Goal: Information Seeking & Learning: Learn about a topic

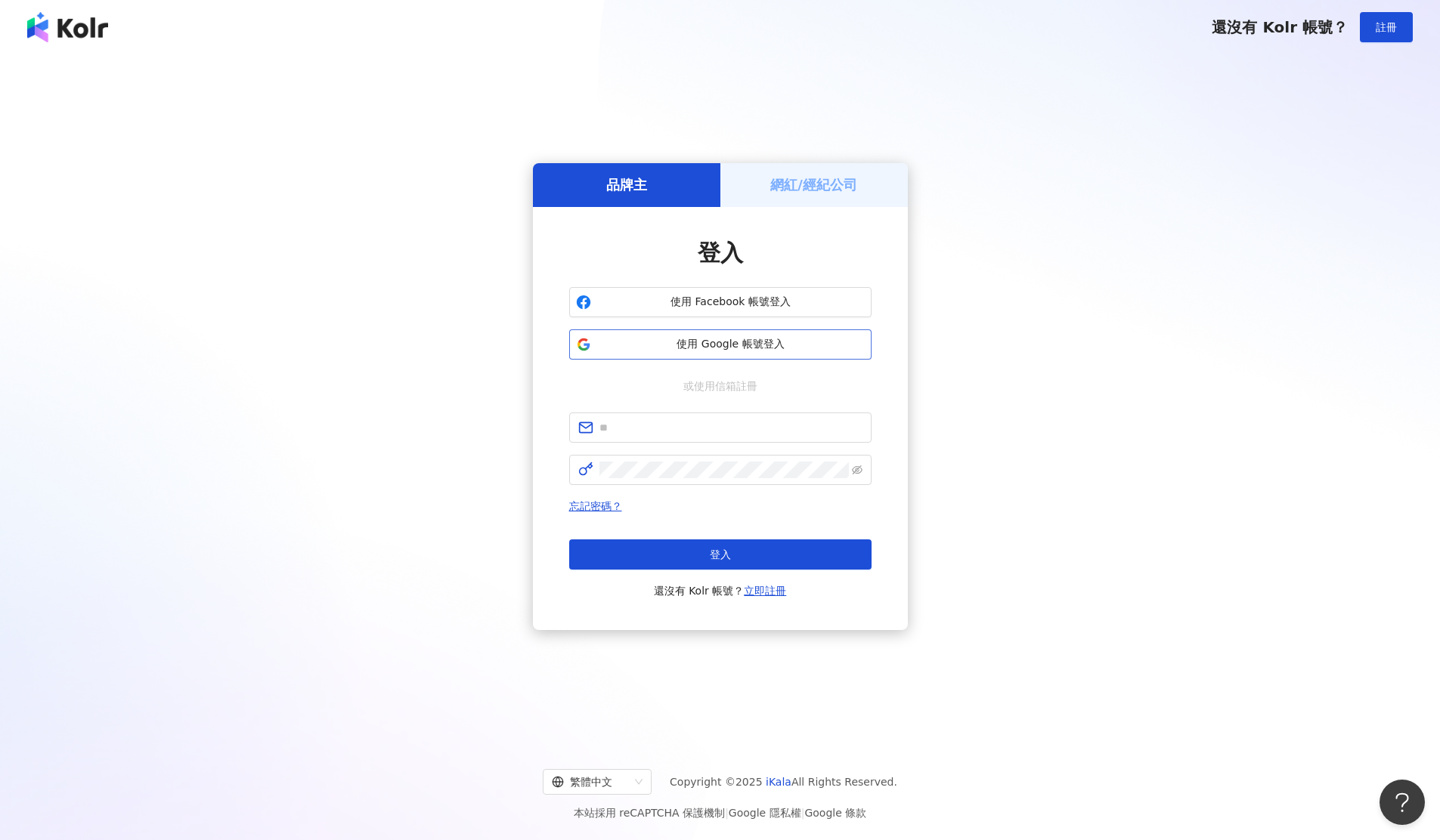
click at [834, 351] on span "使用 Google 帳號登入" at bounding box center [731, 344] width 268 height 15
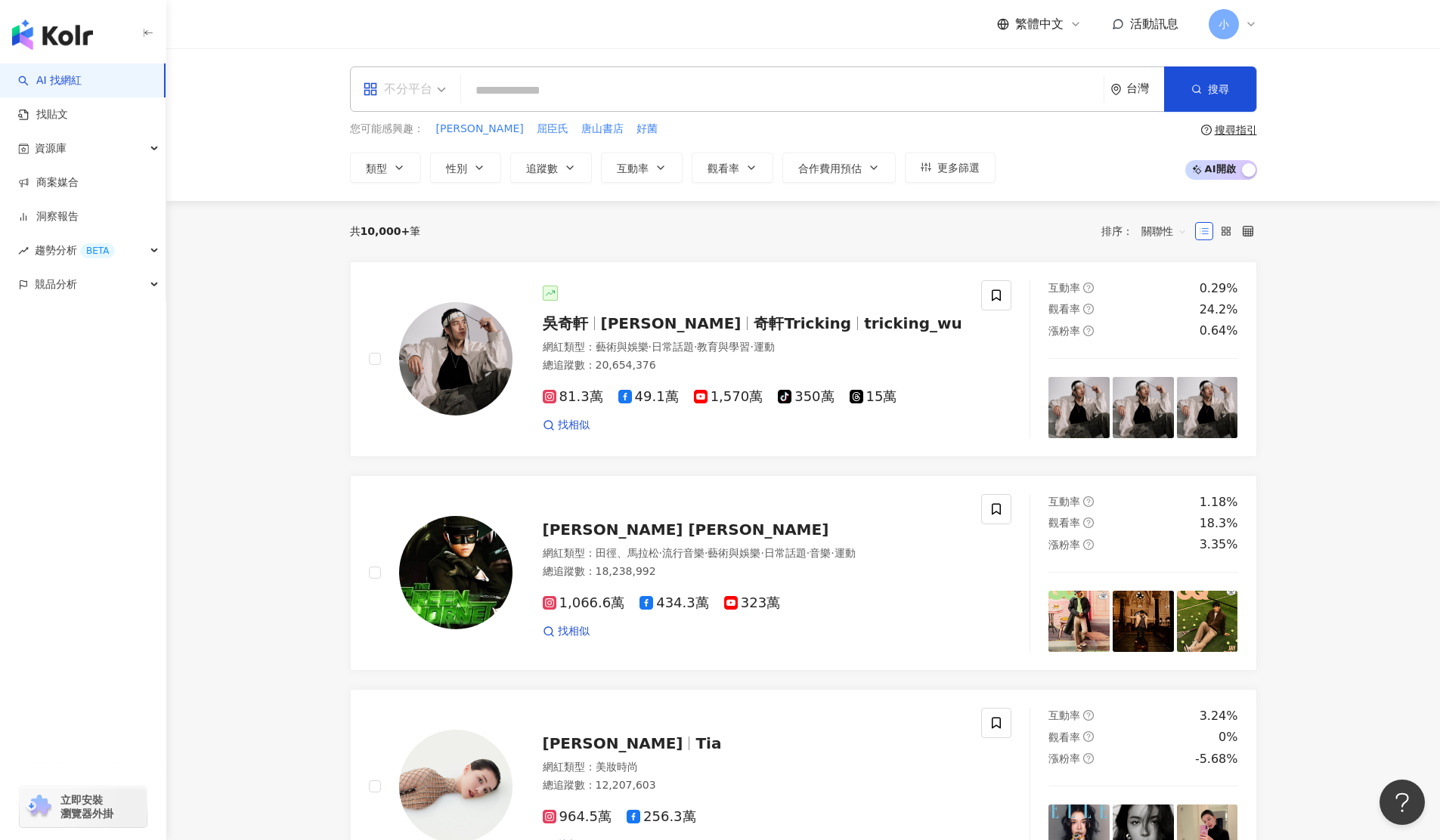
click at [425, 90] on div "不分平台" at bounding box center [398, 89] width 70 height 24
click at [404, 161] on div "Instagram" at bounding box center [409, 159] width 85 height 19
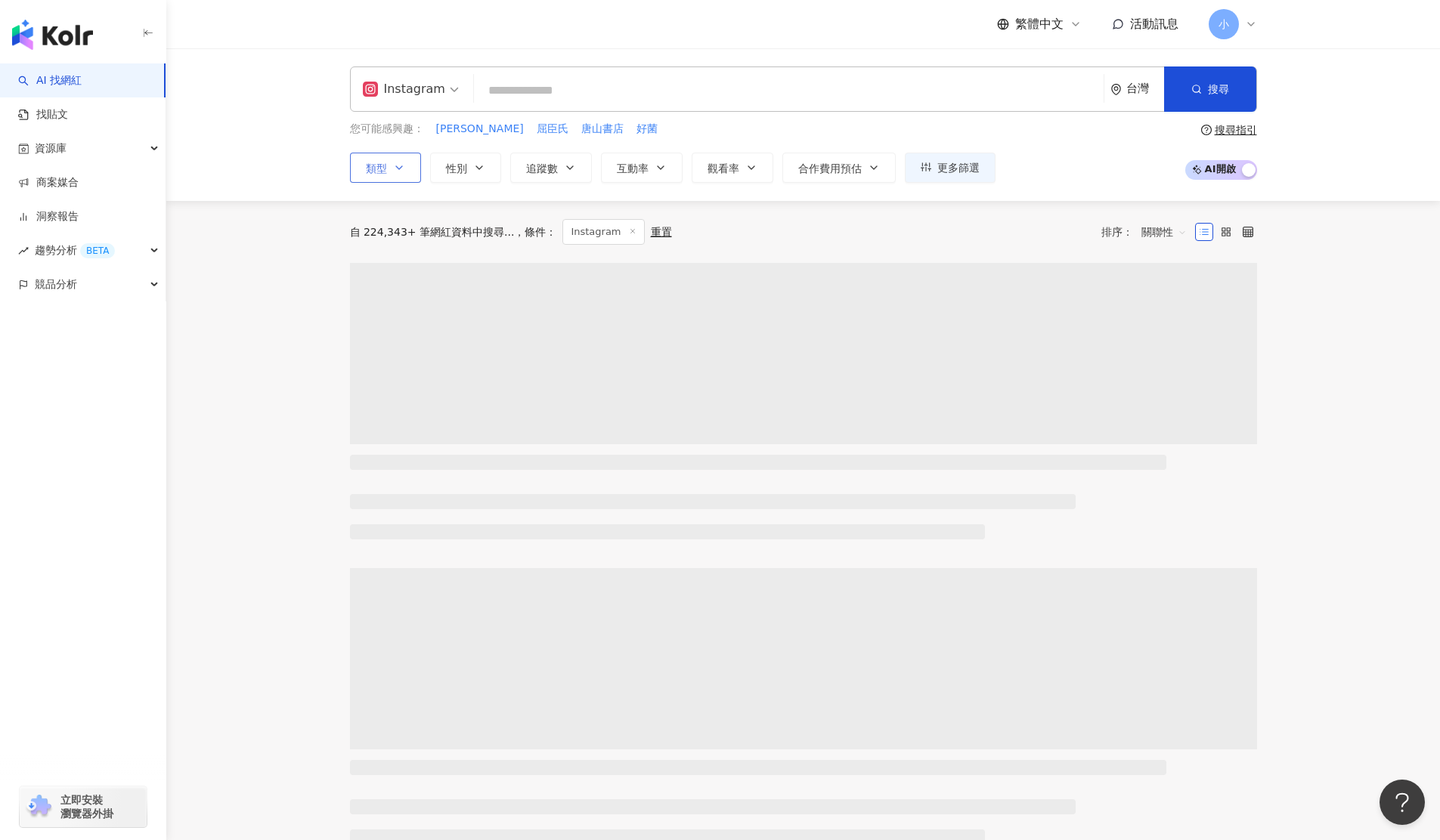
click at [406, 170] on button "類型" at bounding box center [385, 168] width 71 height 30
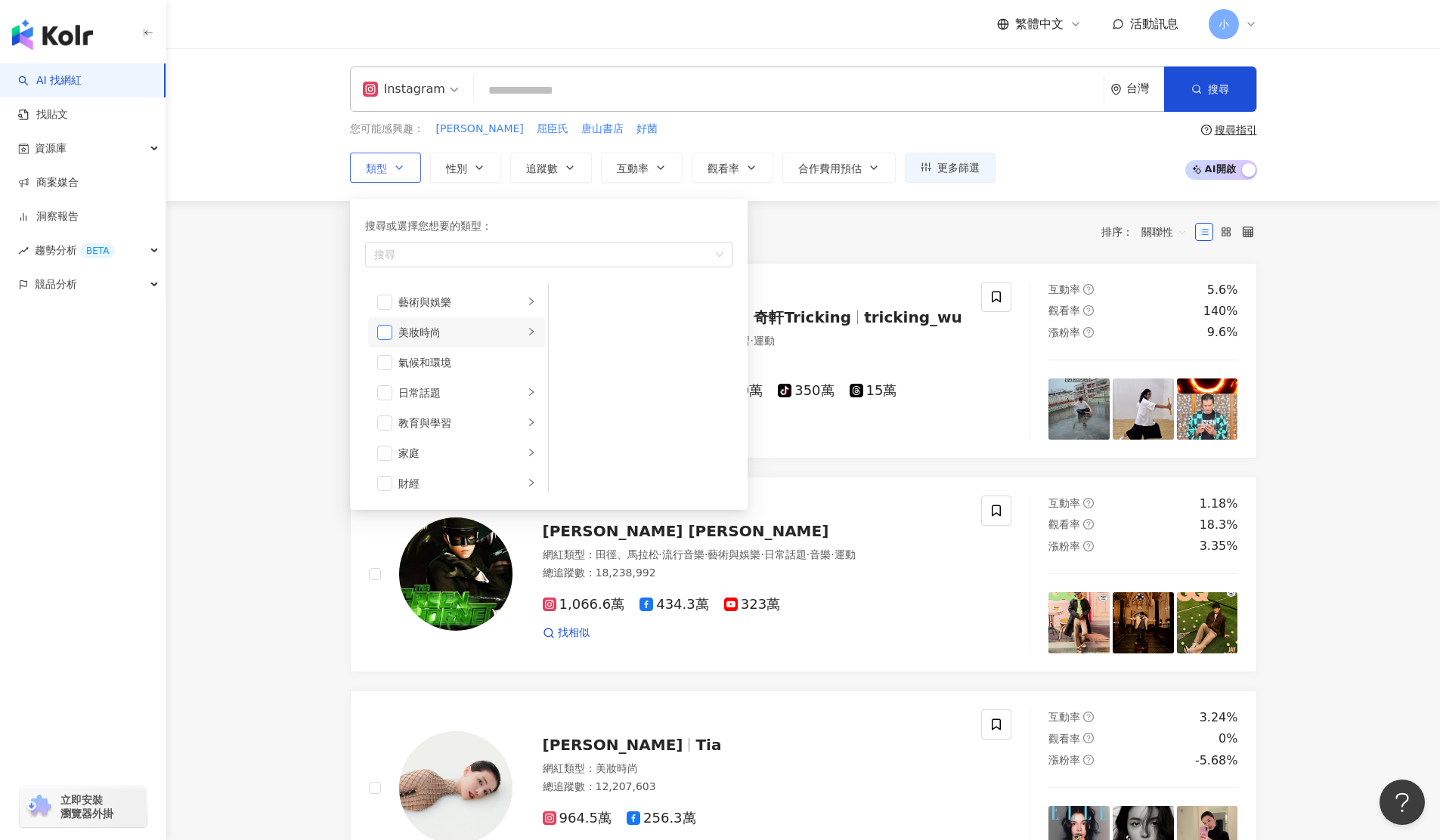
click at [384, 331] on span "button" at bounding box center [384, 332] width 15 height 15
click at [505, 325] on div "美妝時尚" at bounding box center [462, 333] width 126 height 17
click at [573, 365] on span "button" at bounding box center [568, 363] width 15 height 15
click at [570, 339] on span "button" at bounding box center [568, 332] width 15 height 15
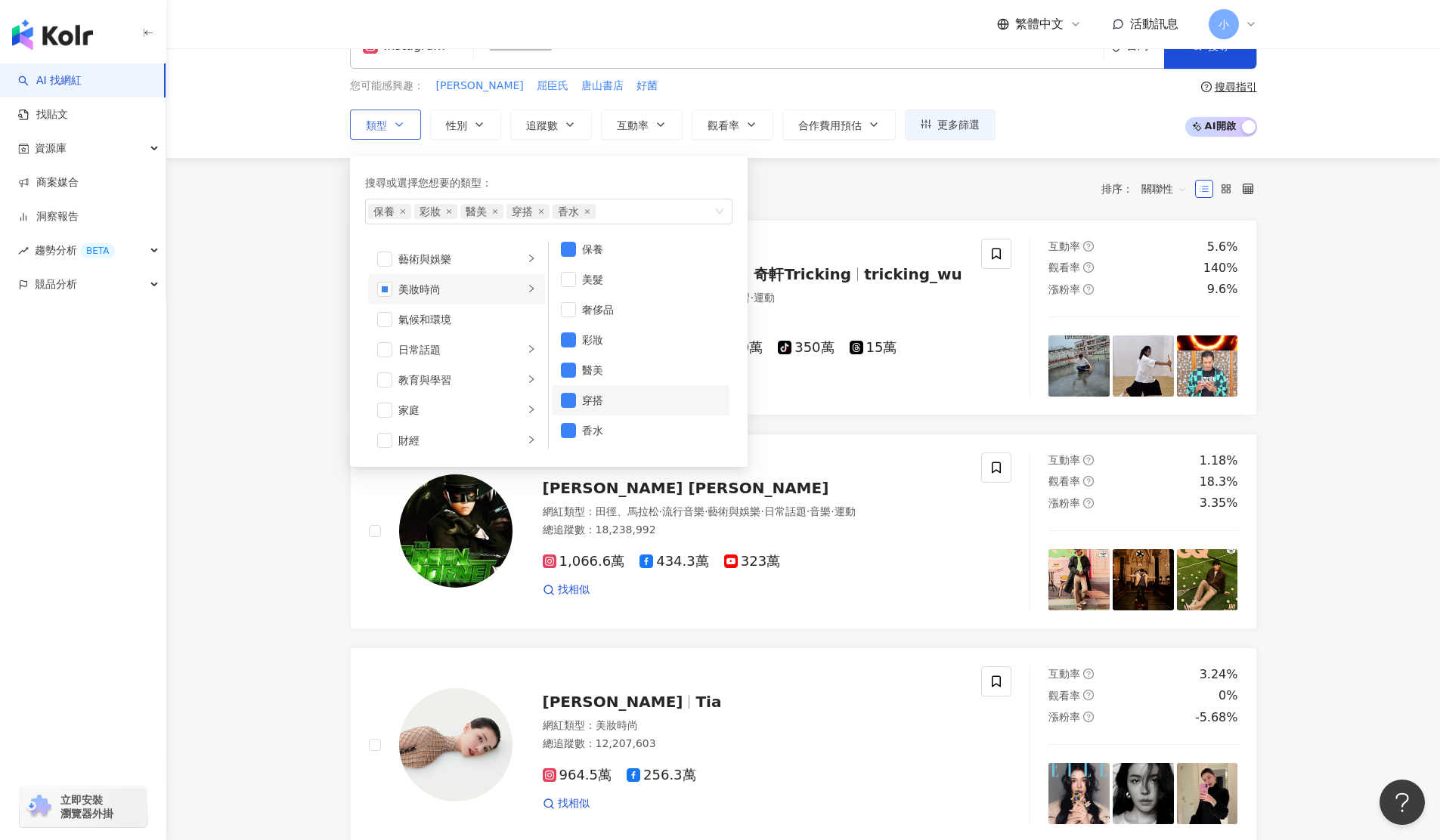
click at [580, 404] on li "穿搭" at bounding box center [641, 401] width 178 height 30
click at [566, 426] on span "button" at bounding box center [568, 430] width 15 height 15
click at [793, 211] on div "共 10,000+ 筆 條件 ： Instagram 重置 排序： 關聯性" at bounding box center [803, 189] width 907 height 62
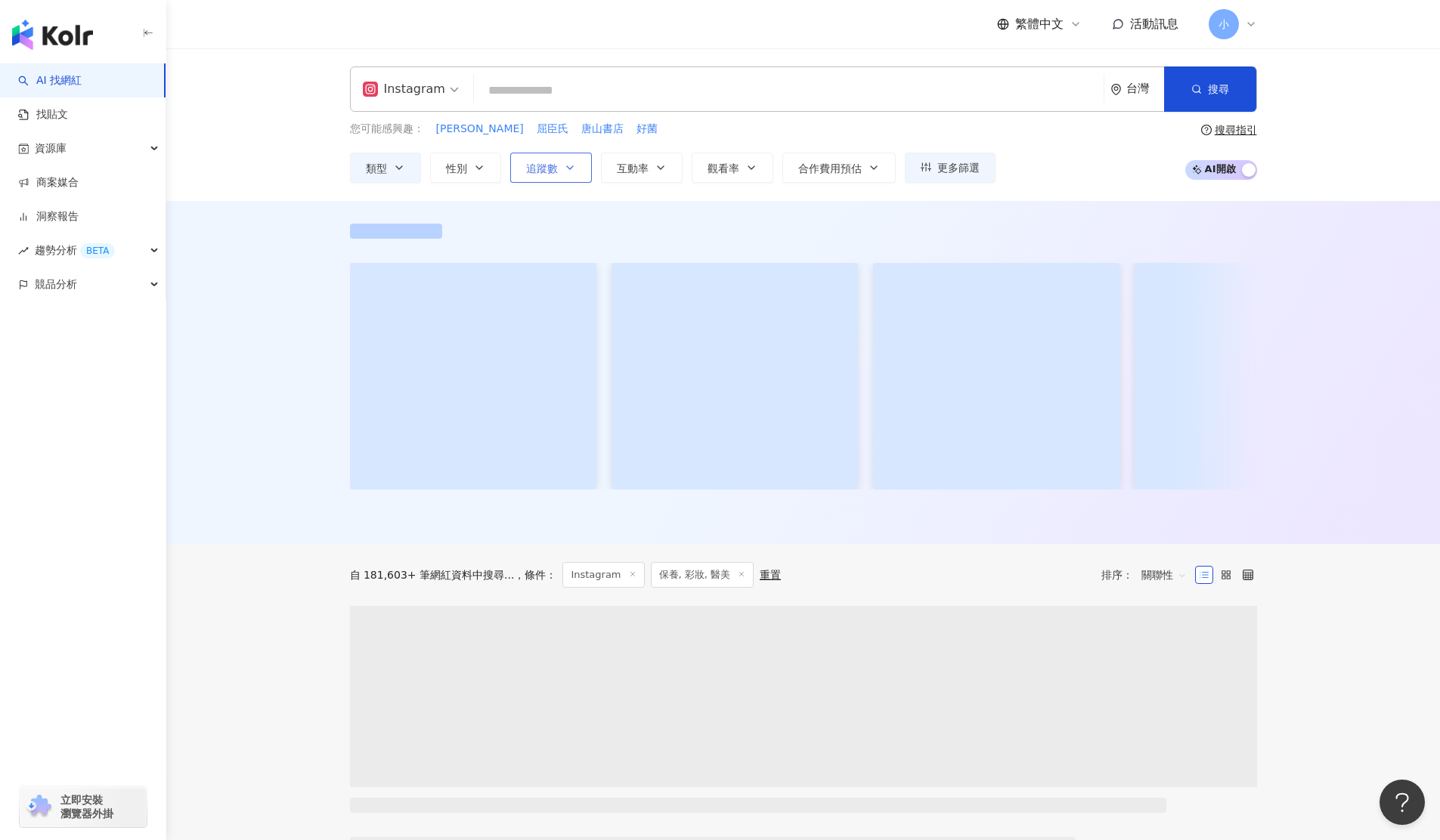
click at [557, 177] on button "追蹤數" at bounding box center [552, 168] width 82 height 30
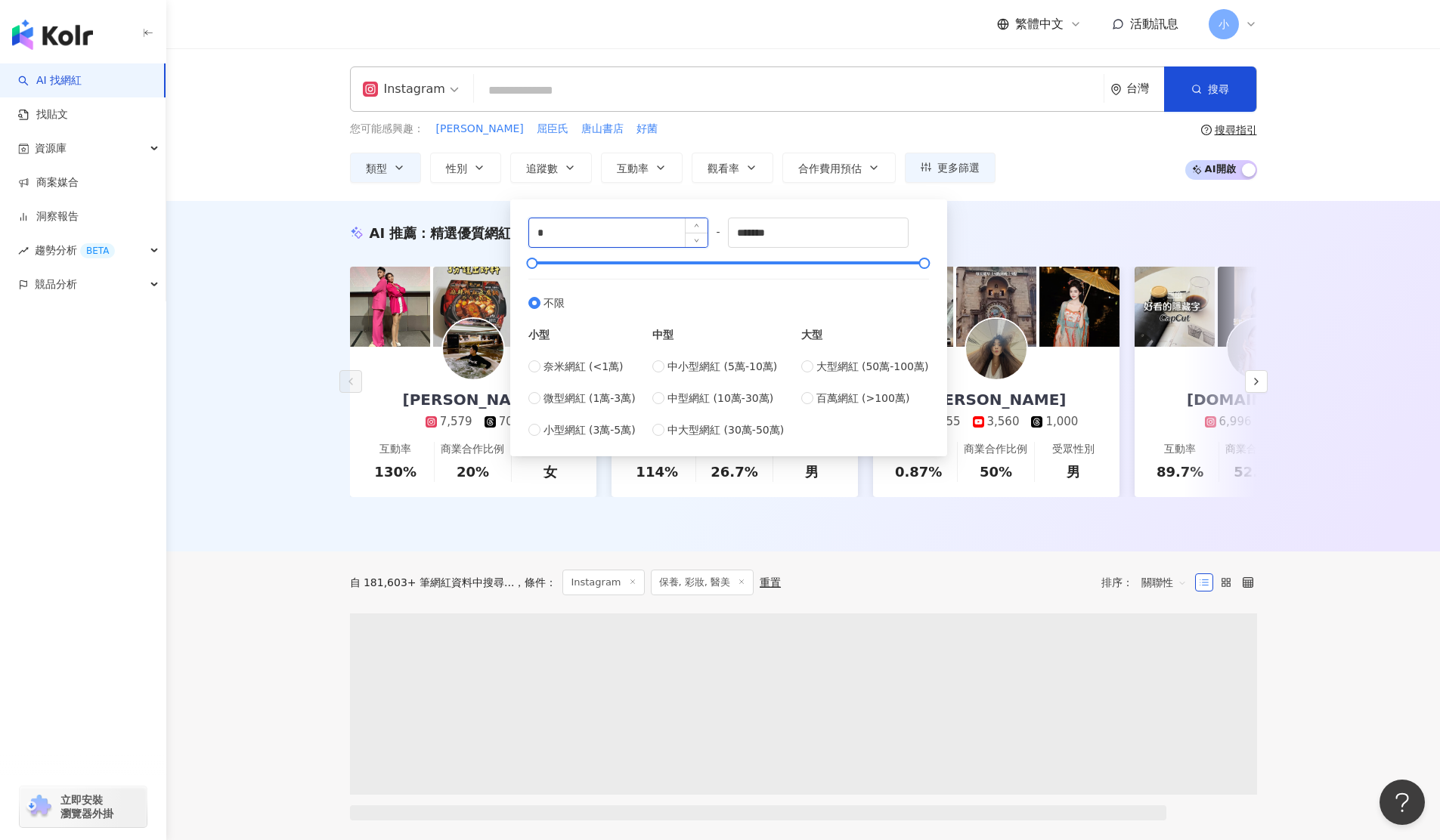
click at [617, 238] on input "*" at bounding box center [619, 233] width 179 height 29
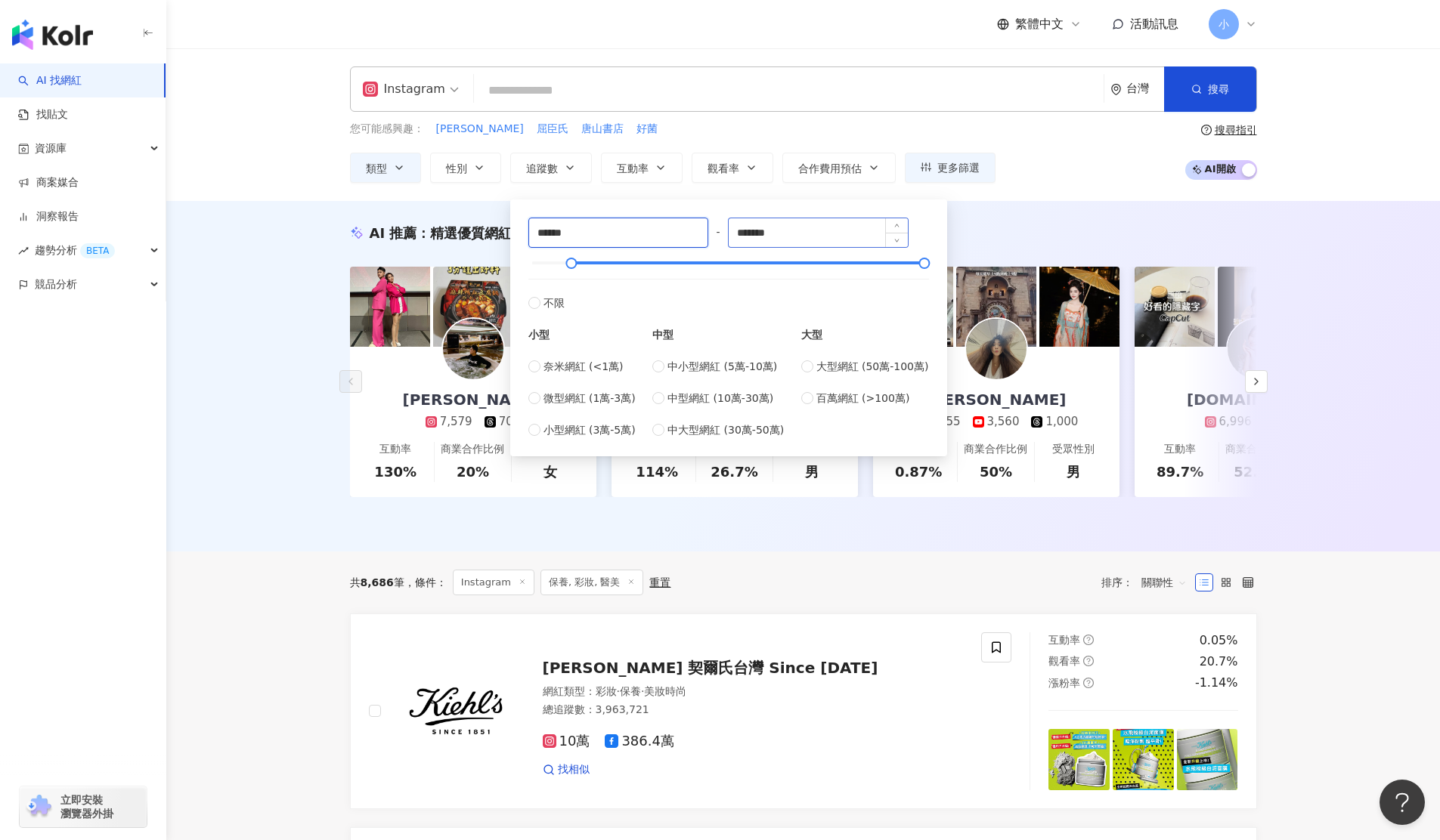
type input "******"
drag, startPoint x: 757, startPoint y: 233, endPoint x: 767, endPoint y: 238, distance: 11.2
click at [757, 233] on input "*******" at bounding box center [817, 233] width 179 height 29
click at [799, 234] on input "*******" at bounding box center [817, 233] width 179 height 29
type input "******"
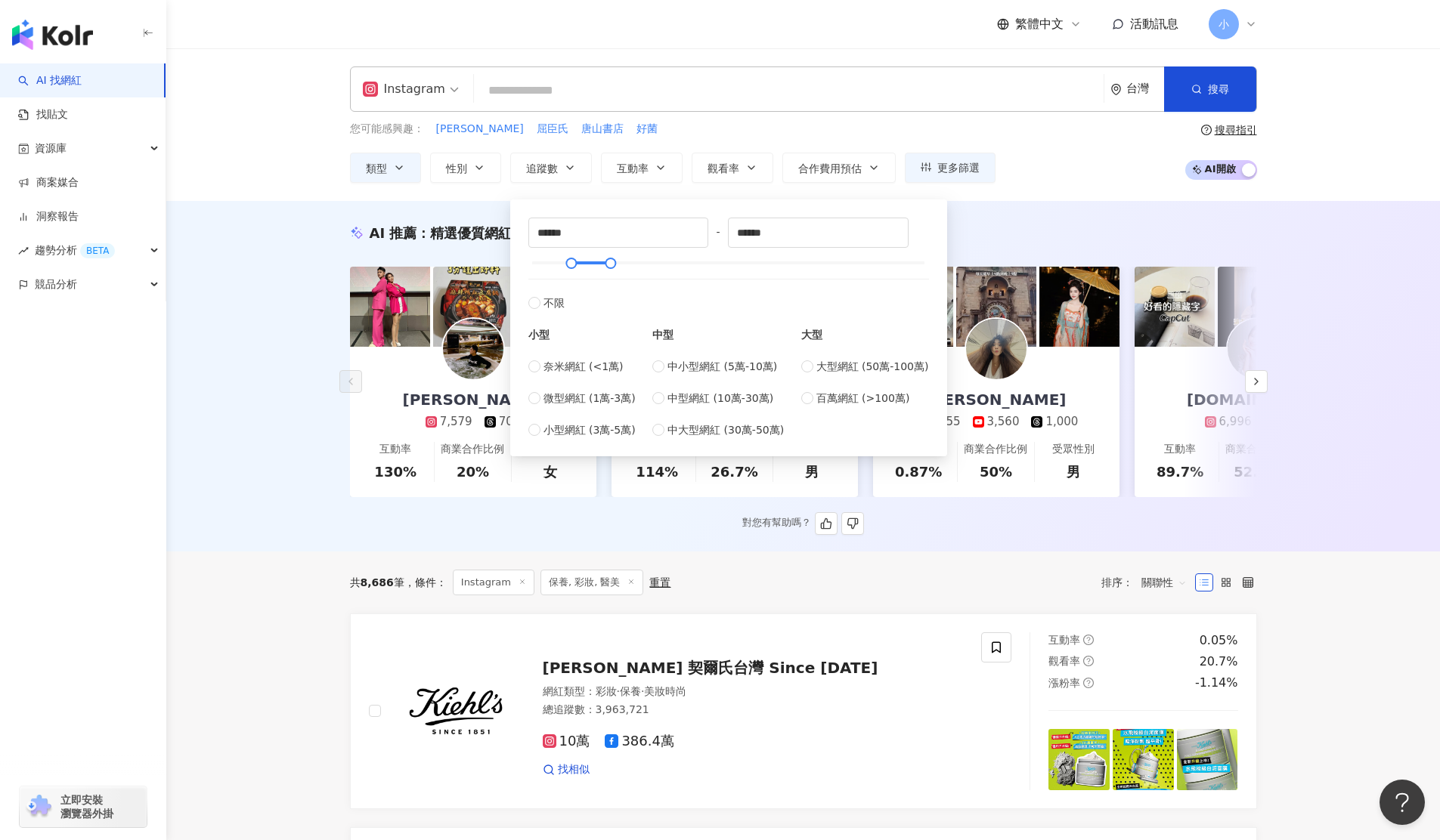
click at [1040, 225] on div "AI 推薦 ： 精選優質網紅" at bounding box center [803, 233] width 907 height 19
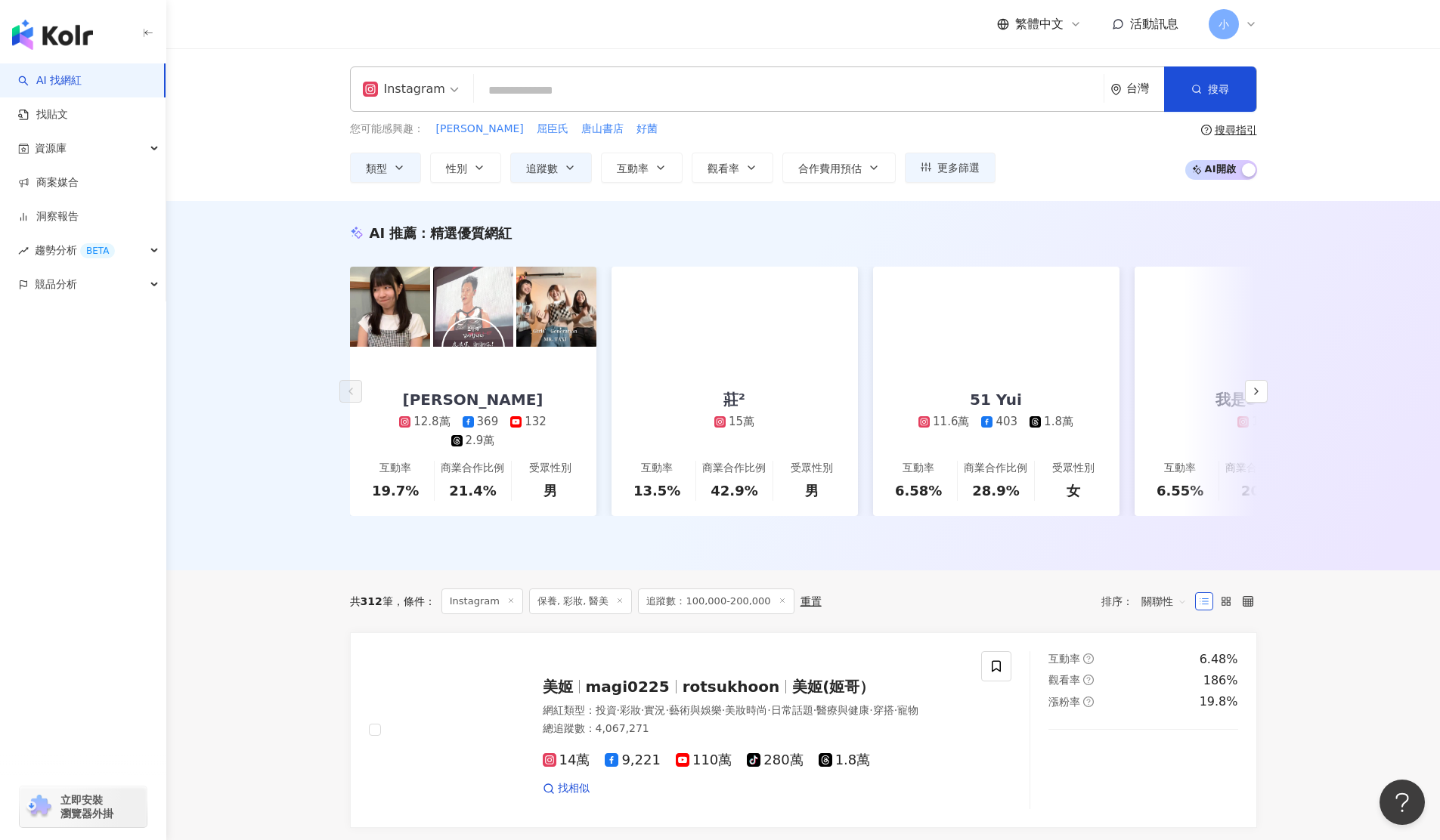
scroll to position [20, 0]
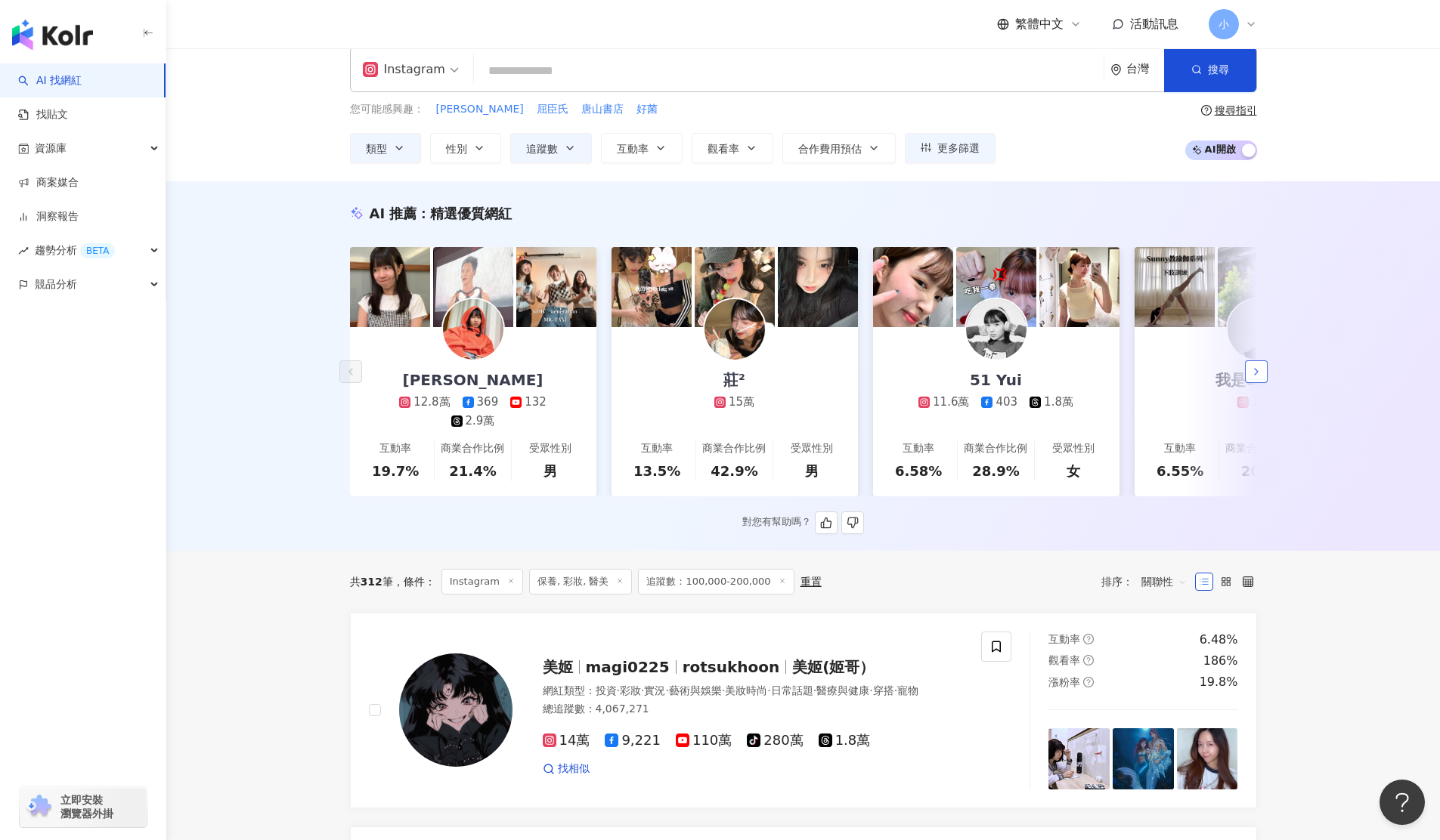
click at [1261, 368] on icon "button" at bounding box center [1256, 372] width 12 height 12
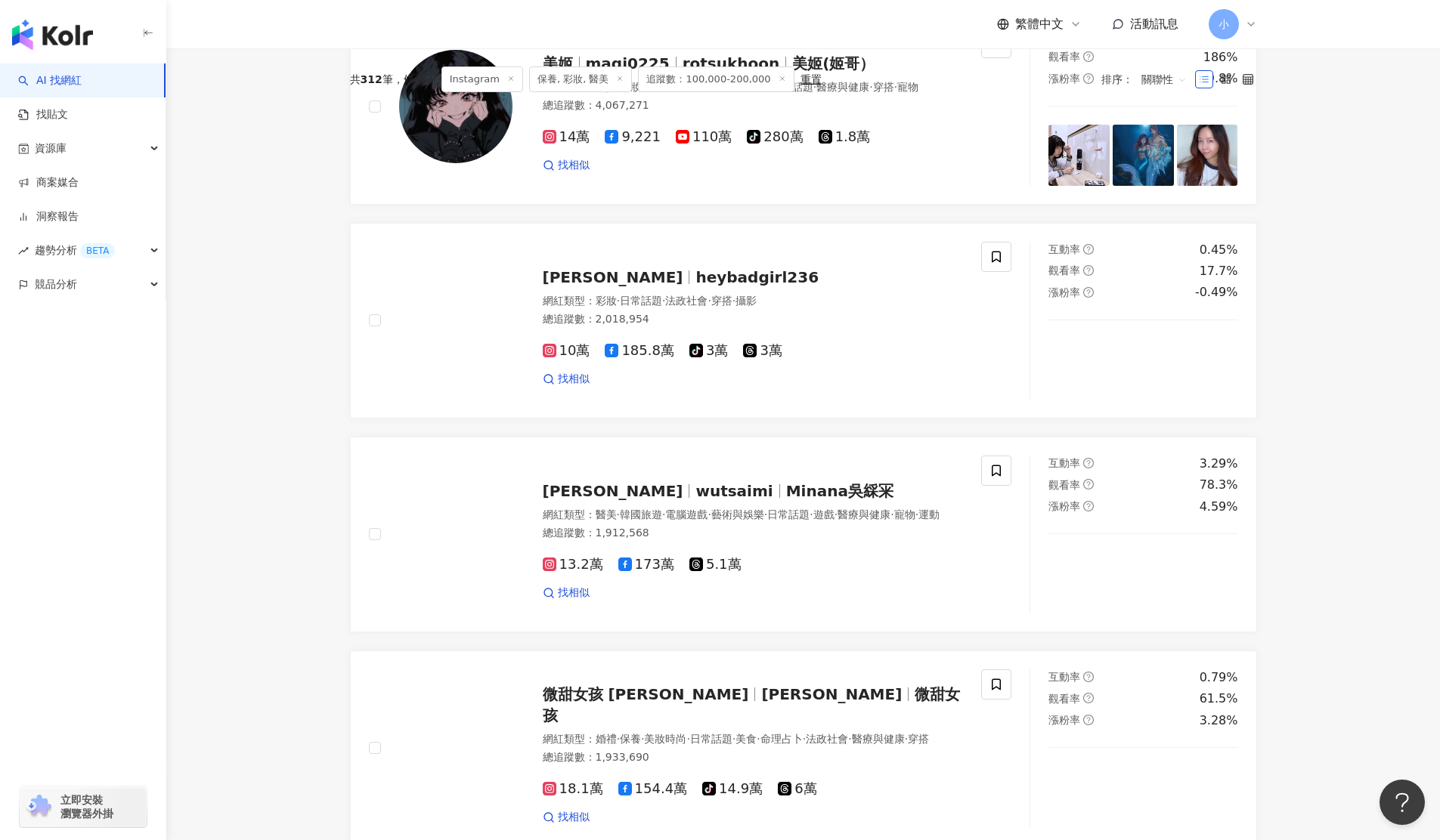
scroll to position [449, 0]
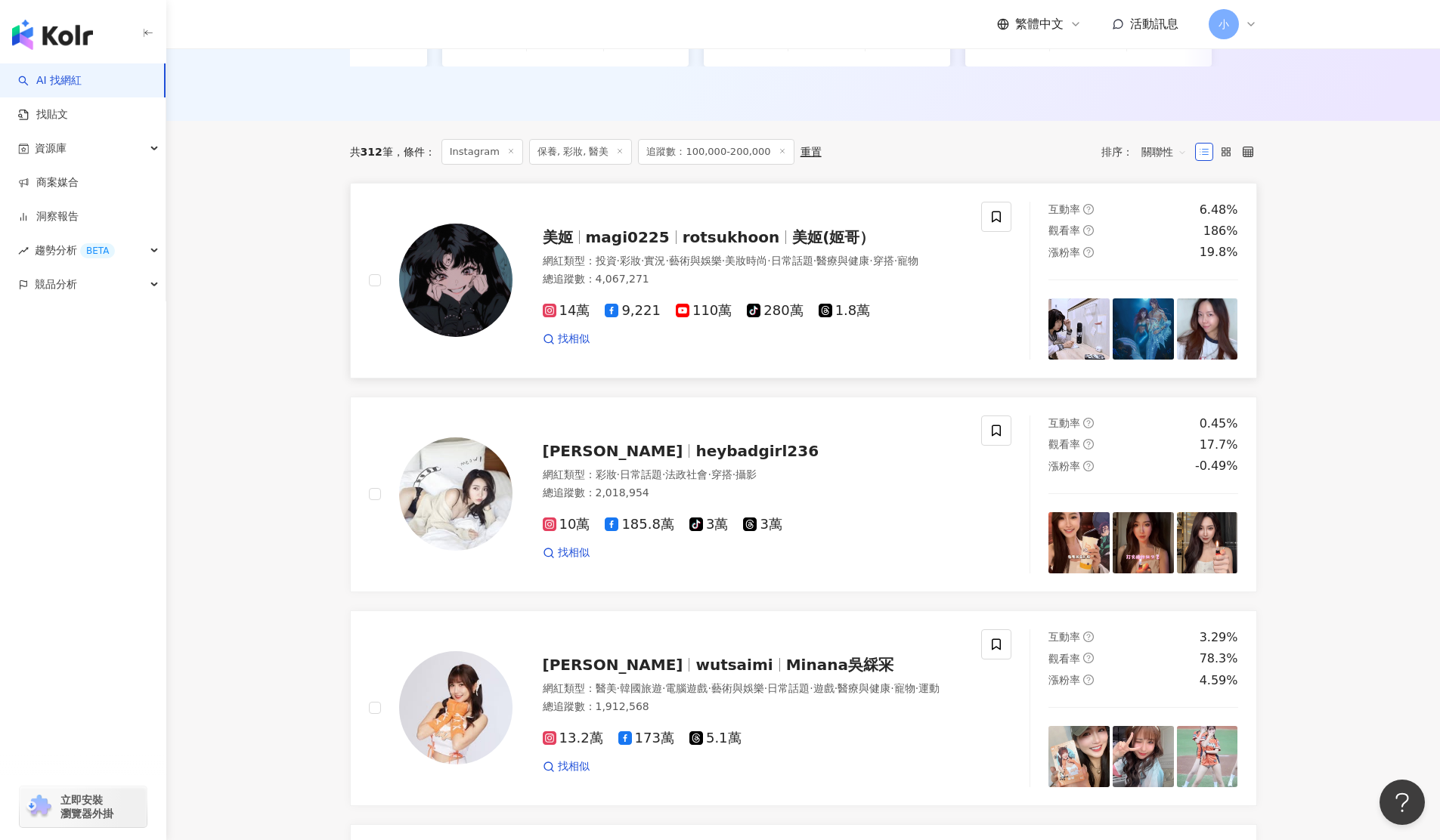
click at [486, 286] on img at bounding box center [455, 280] width 113 height 113
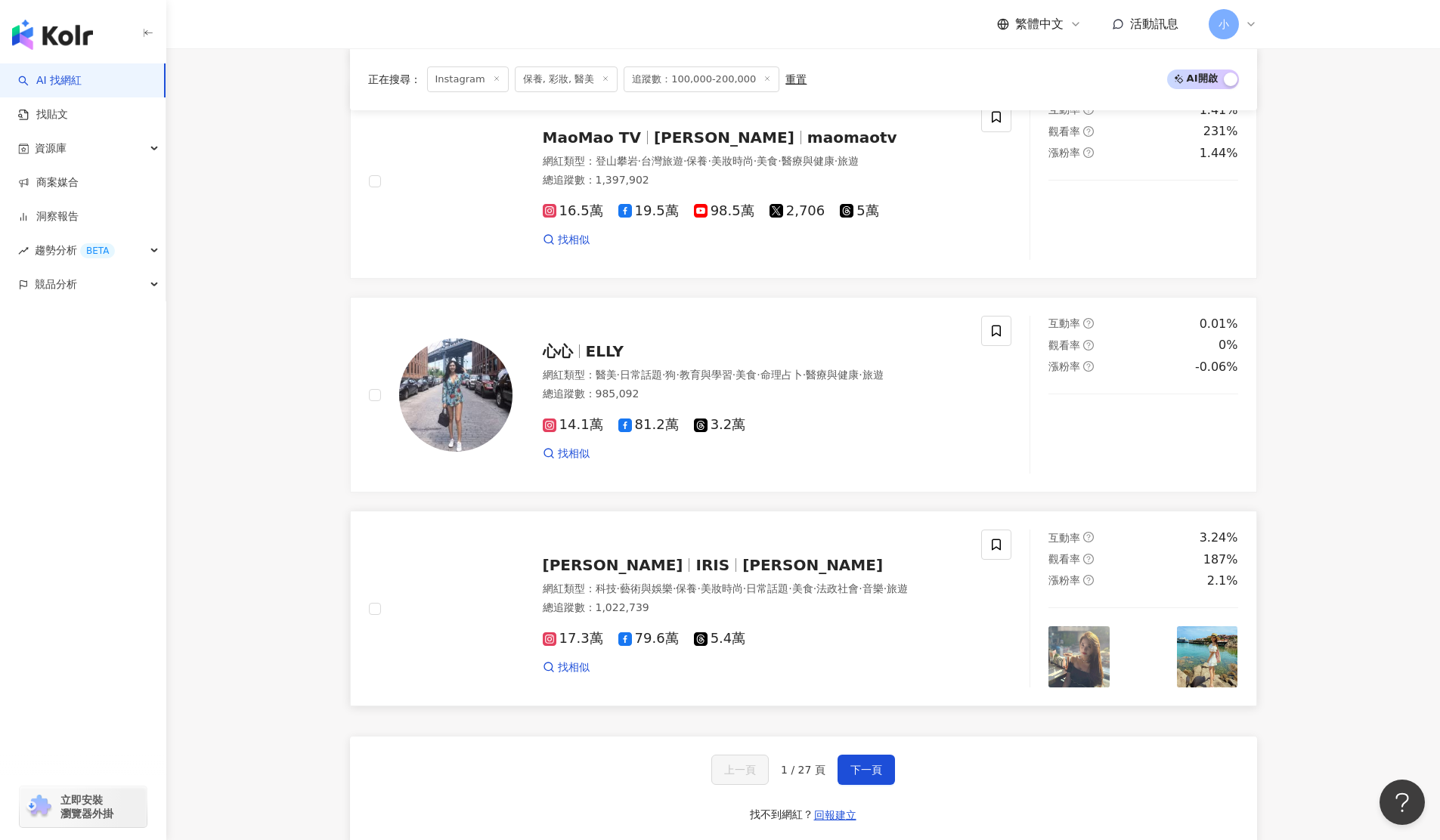
scroll to position [2525, 0]
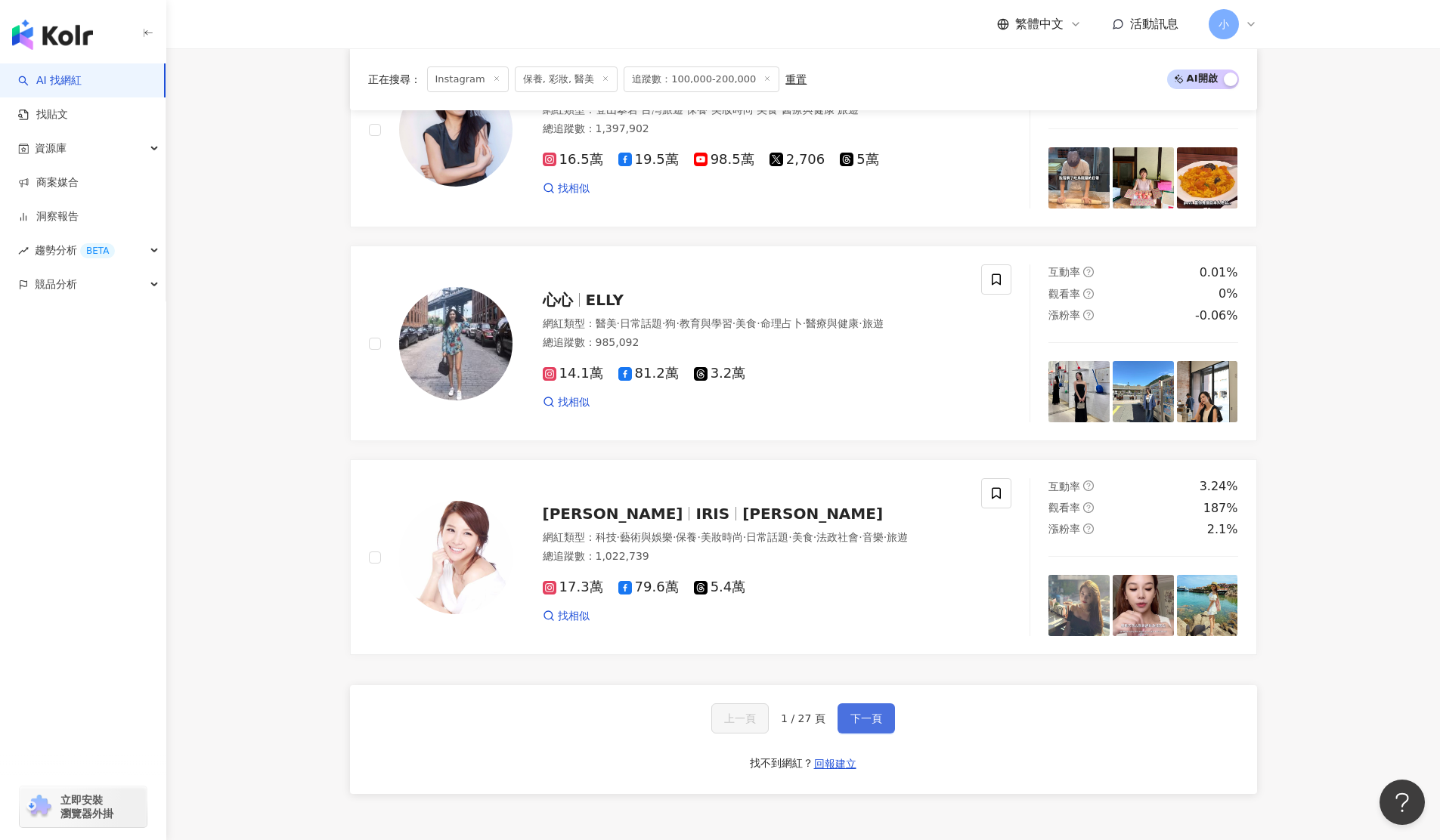
click at [868, 712] on span "下一頁" at bounding box center [866, 718] width 32 height 12
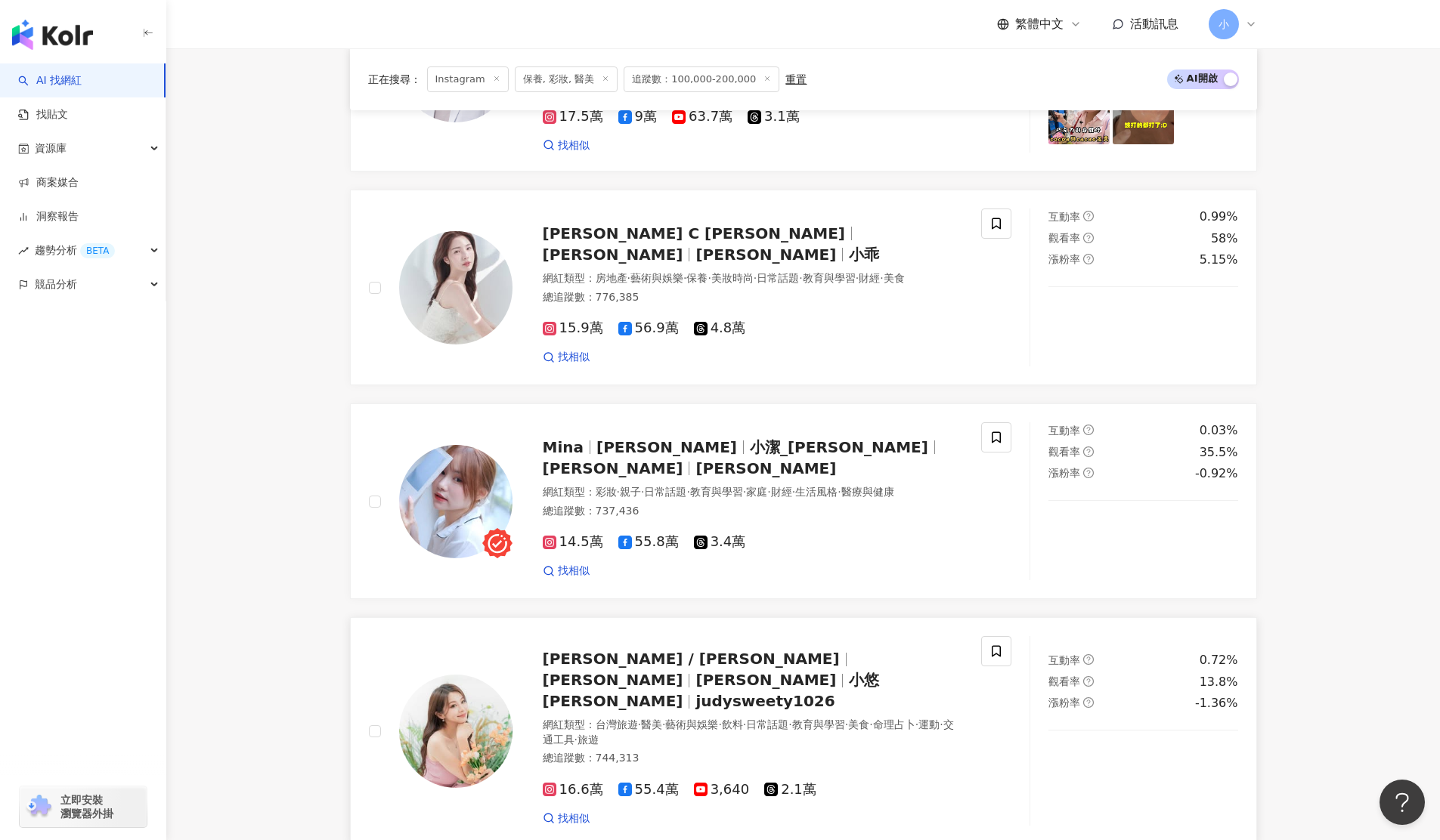
scroll to position [2677, 0]
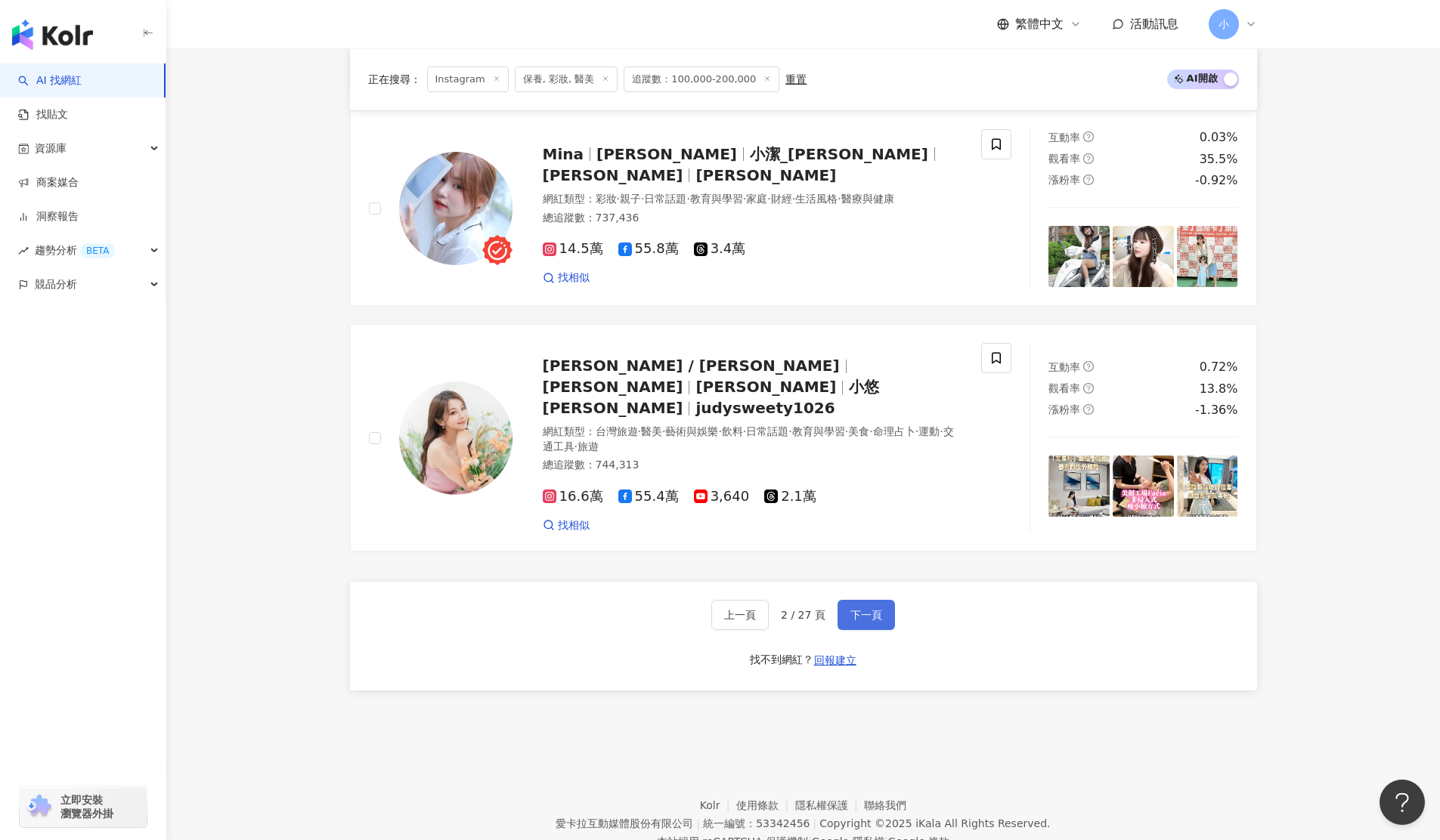
click at [865, 609] on span "下一頁" at bounding box center [866, 615] width 32 height 12
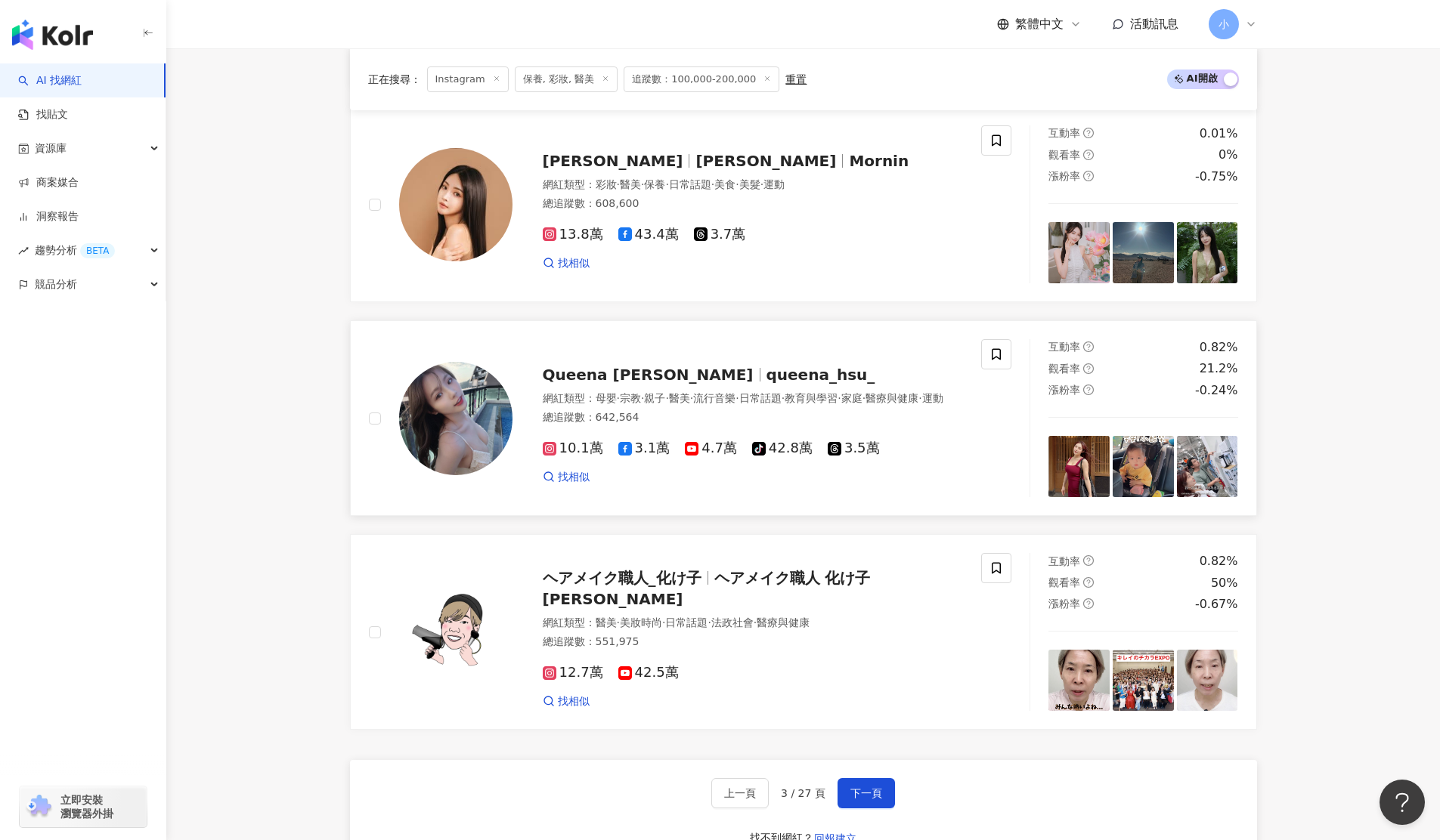
scroll to position [2517, 0]
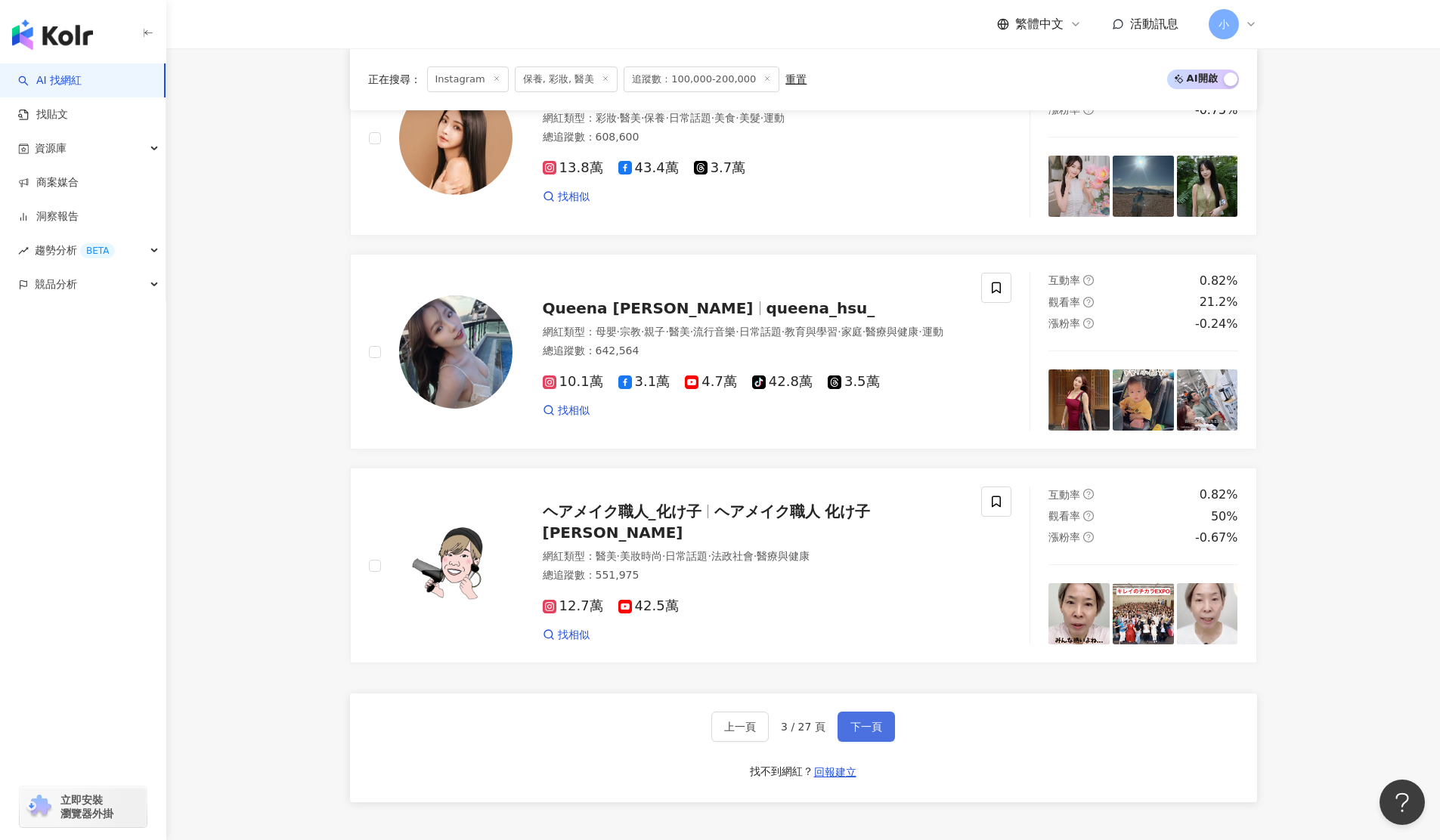
click at [860, 712] on button "下一頁" at bounding box center [865, 727] width 57 height 30
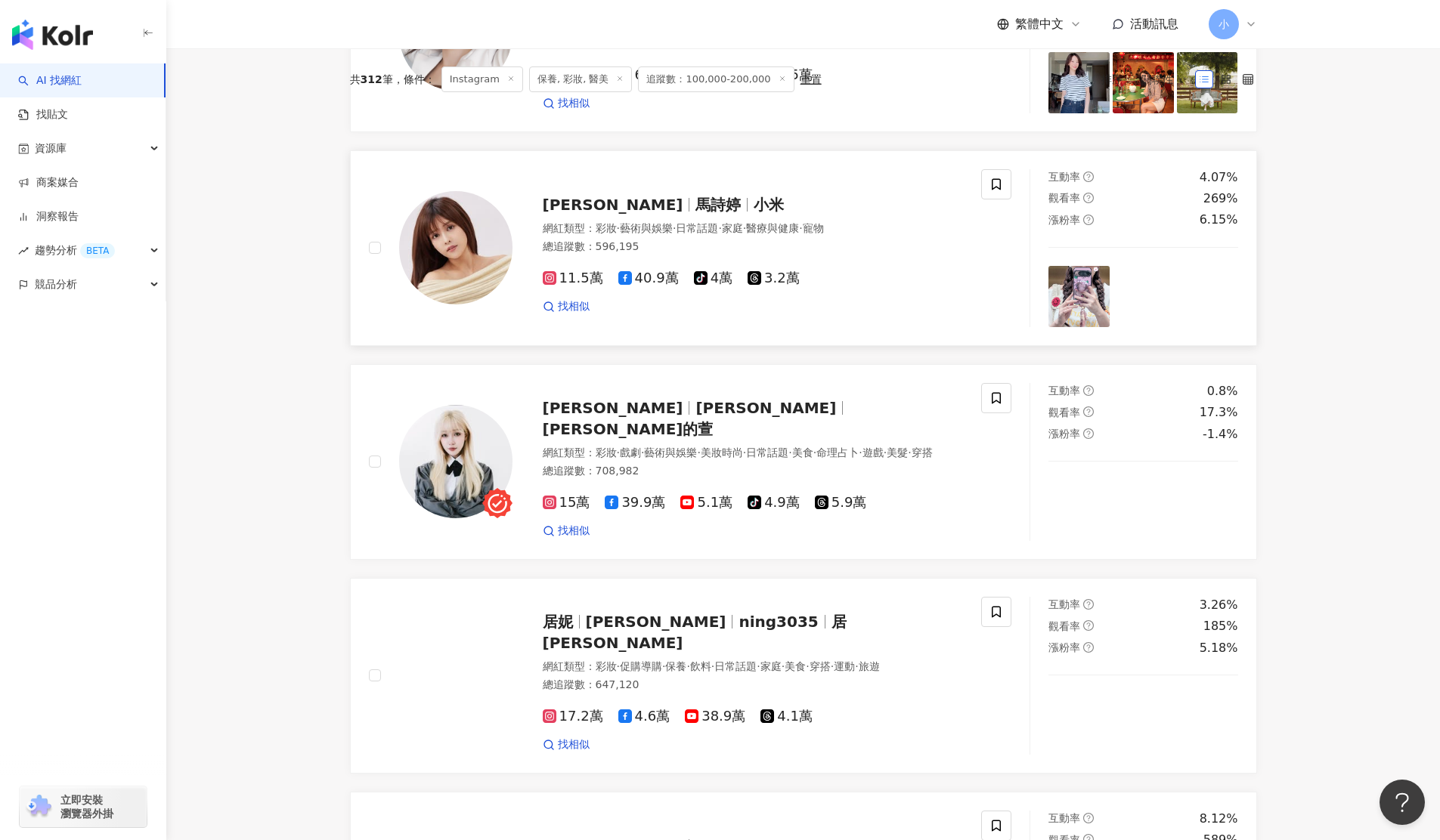
scroll to position [298, 0]
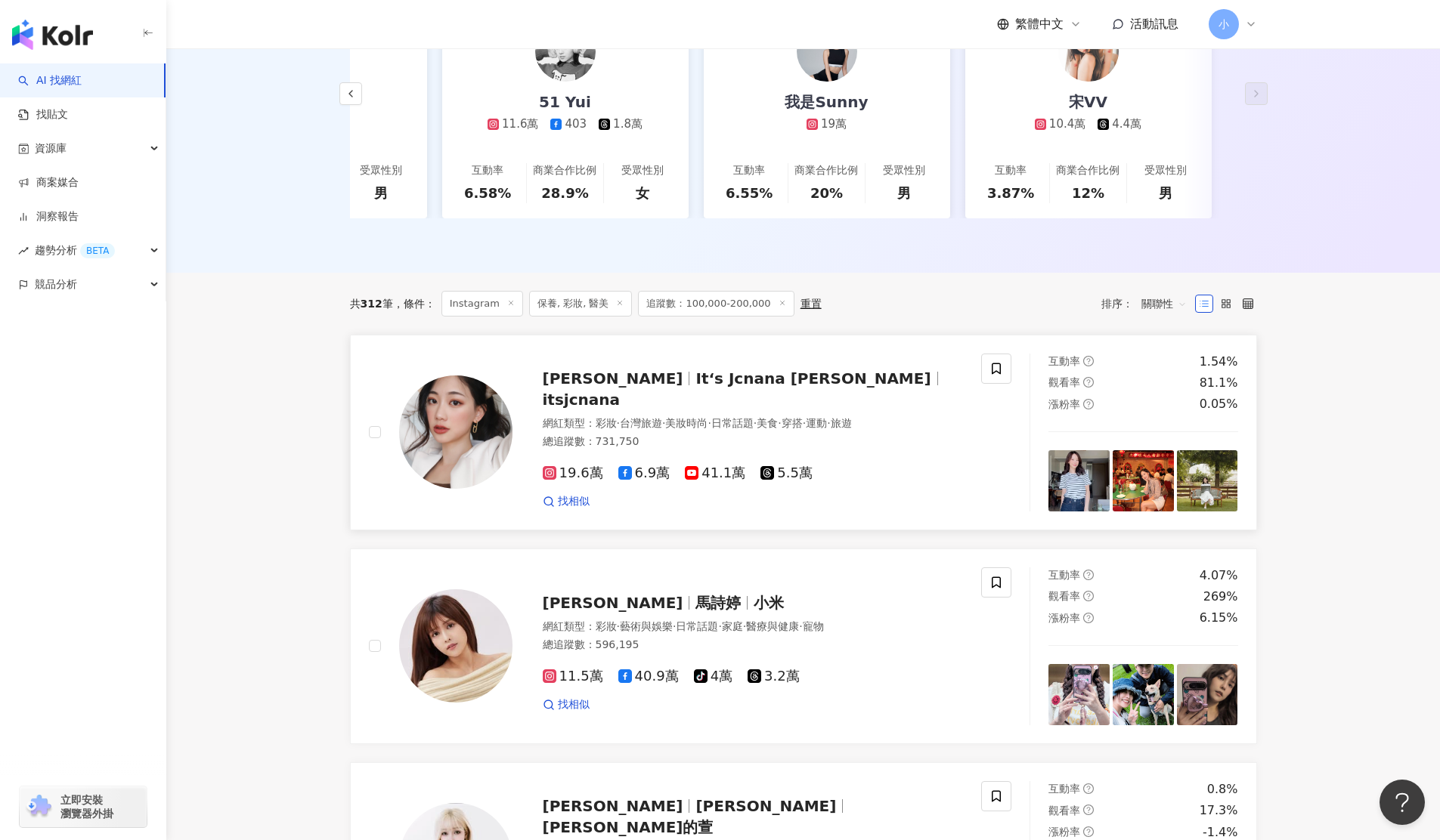
click at [475, 428] on img at bounding box center [455, 431] width 113 height 113
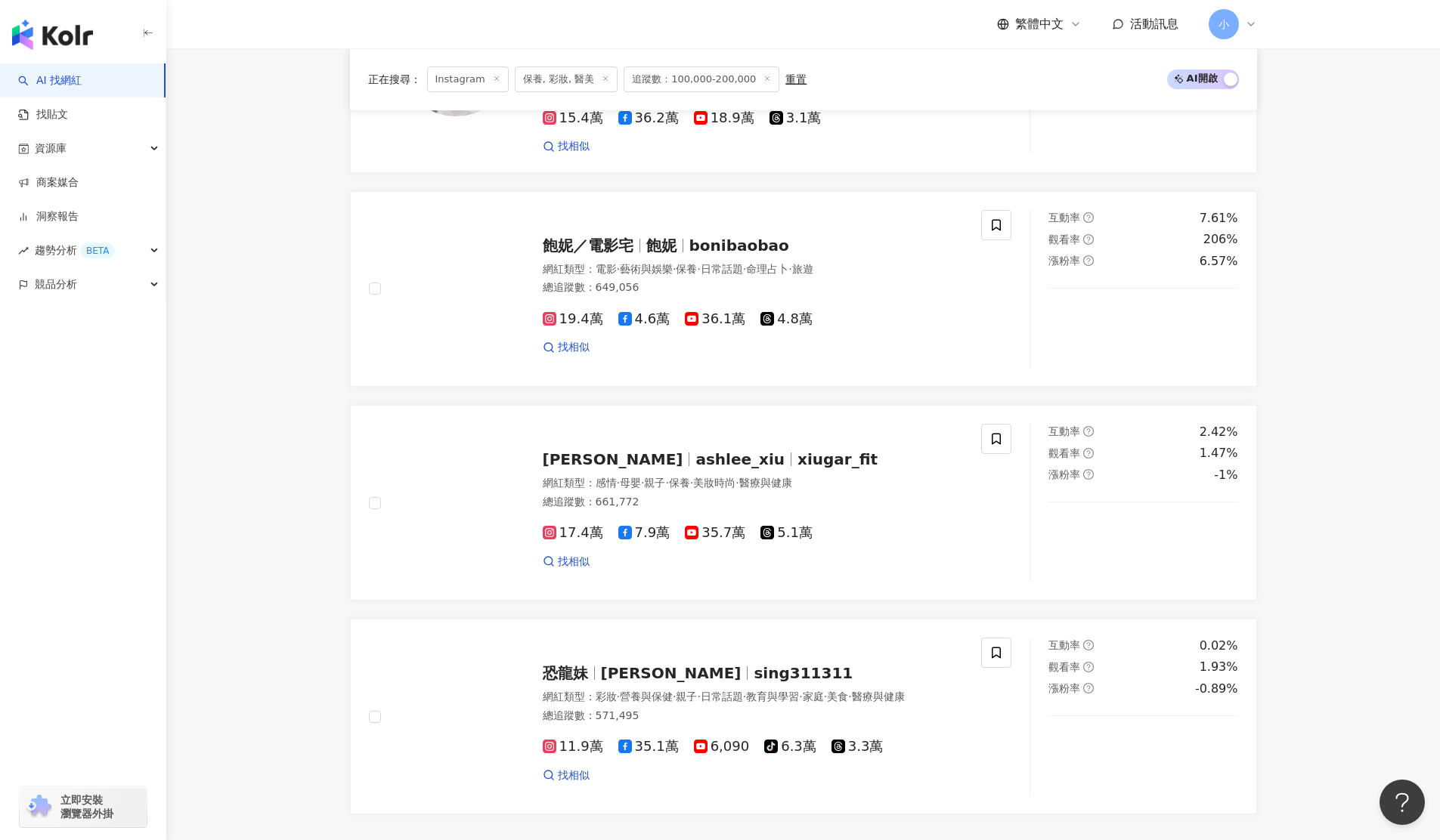
scroll to position [2688, 0]
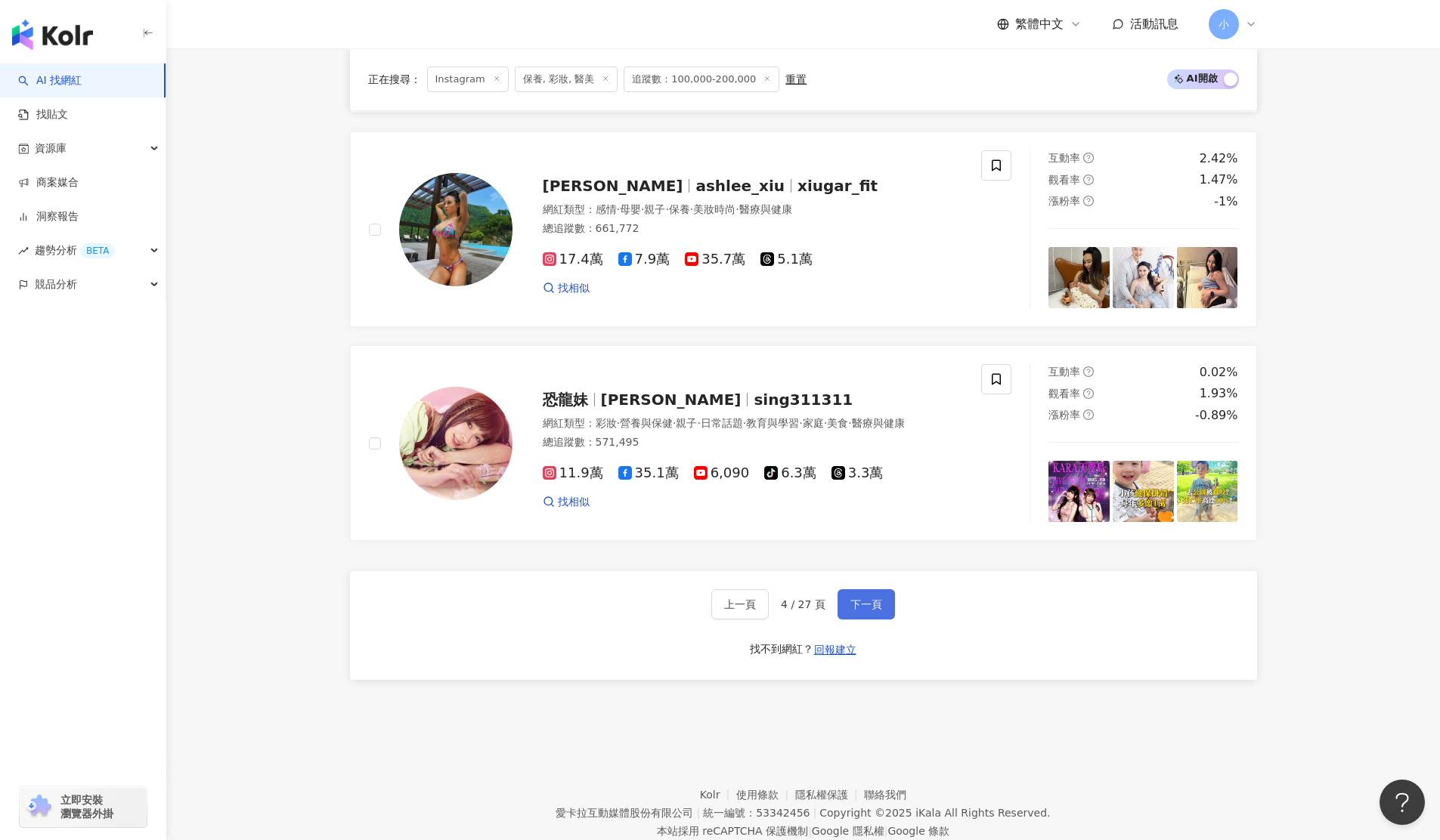
click at [874, 598] on span "下一頁" at bounding box center [866, 604] width 32 height 12
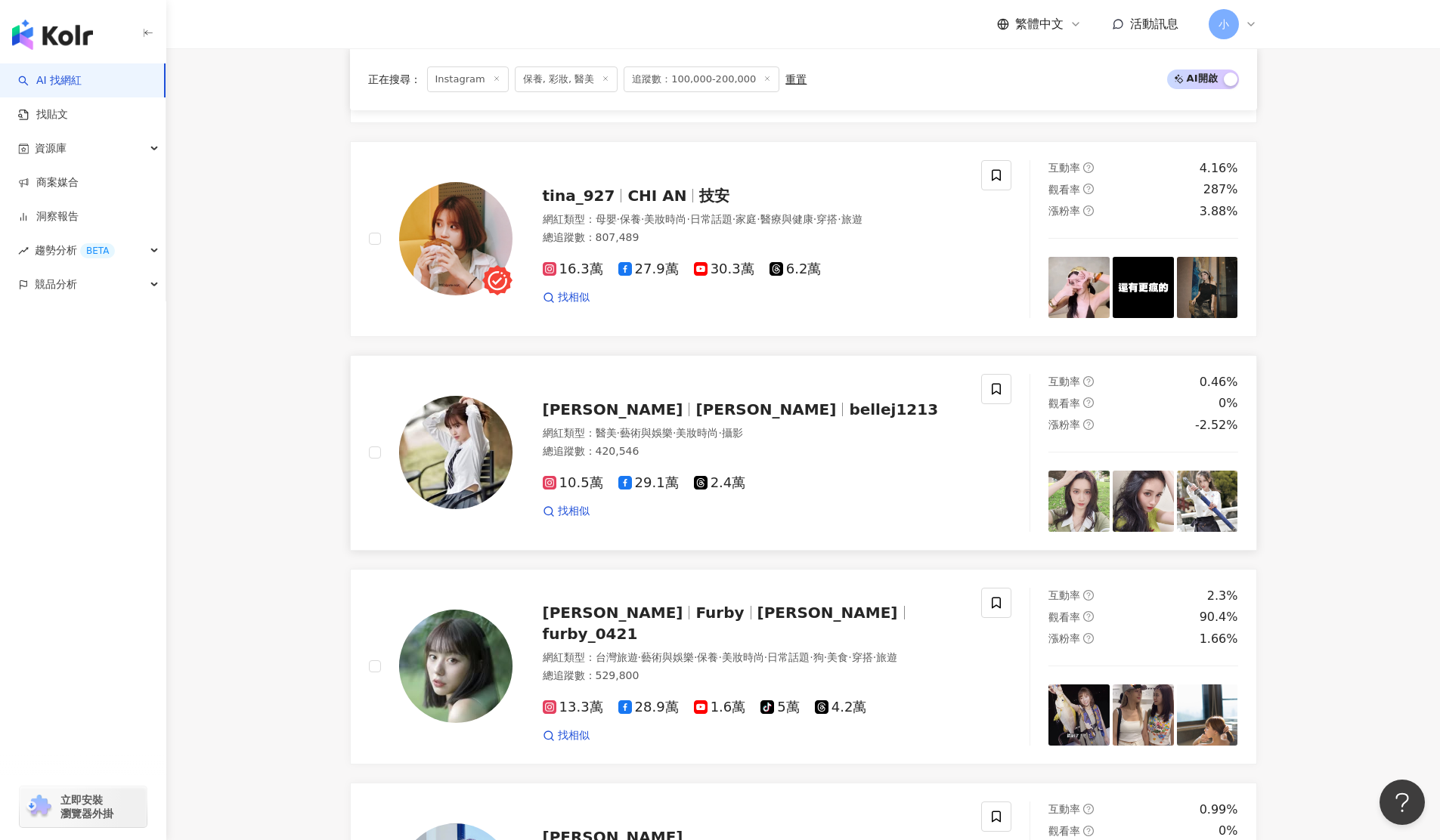
scroll to position [1540, 0]
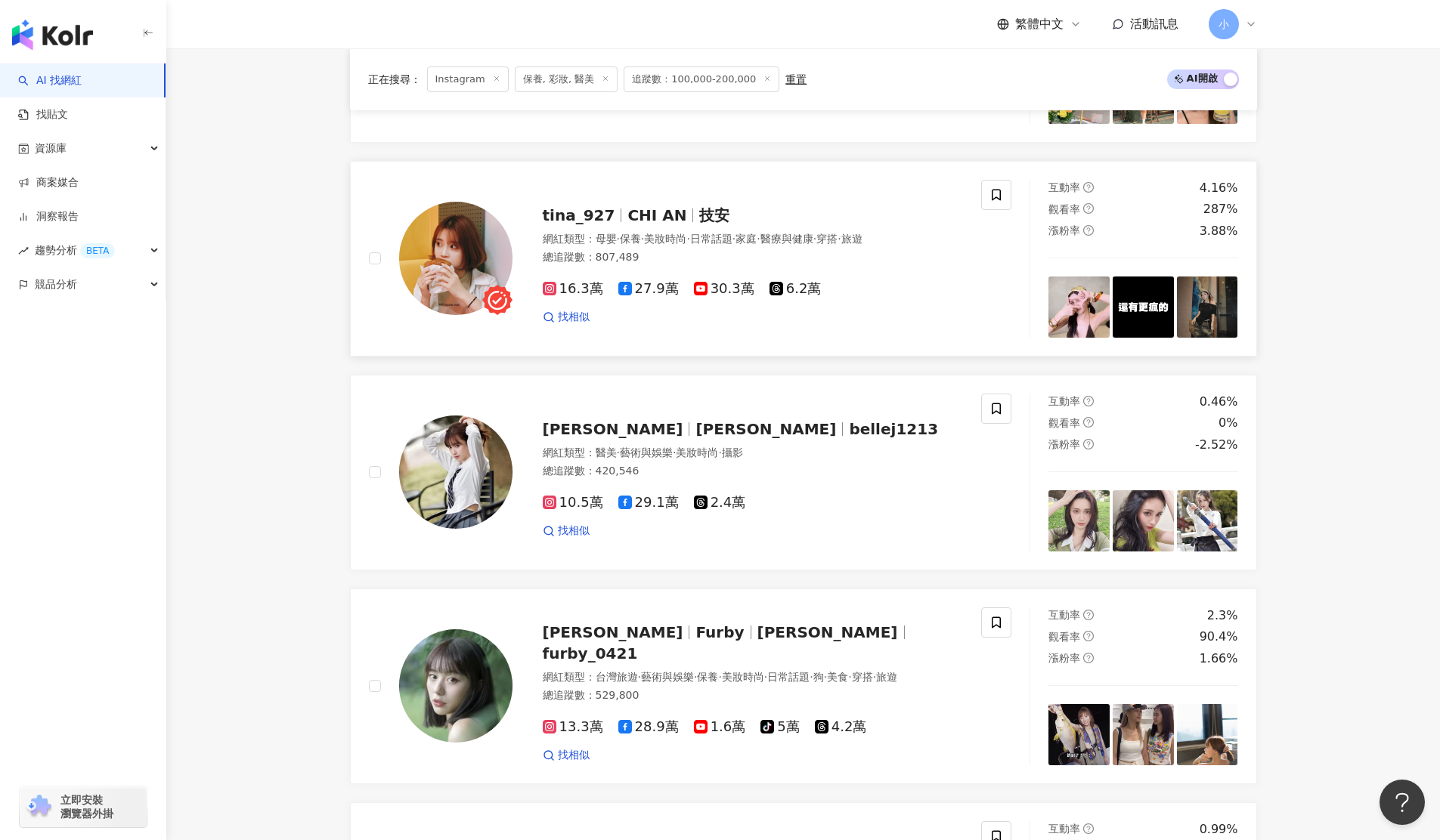
click at [435, 234] on img at bounding box center [455, 258] width 113 height 113
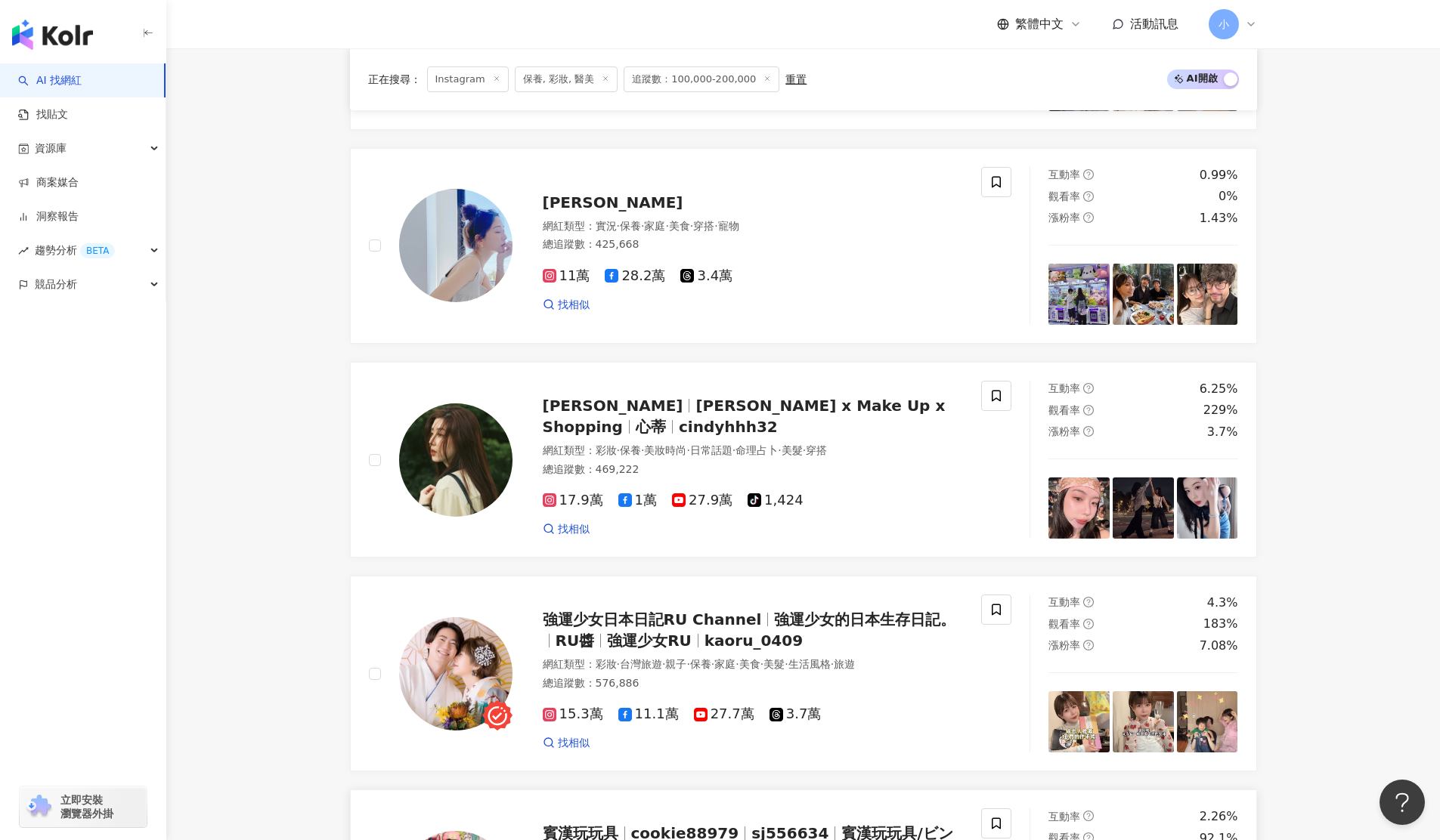
scroll to position [2688, 0]
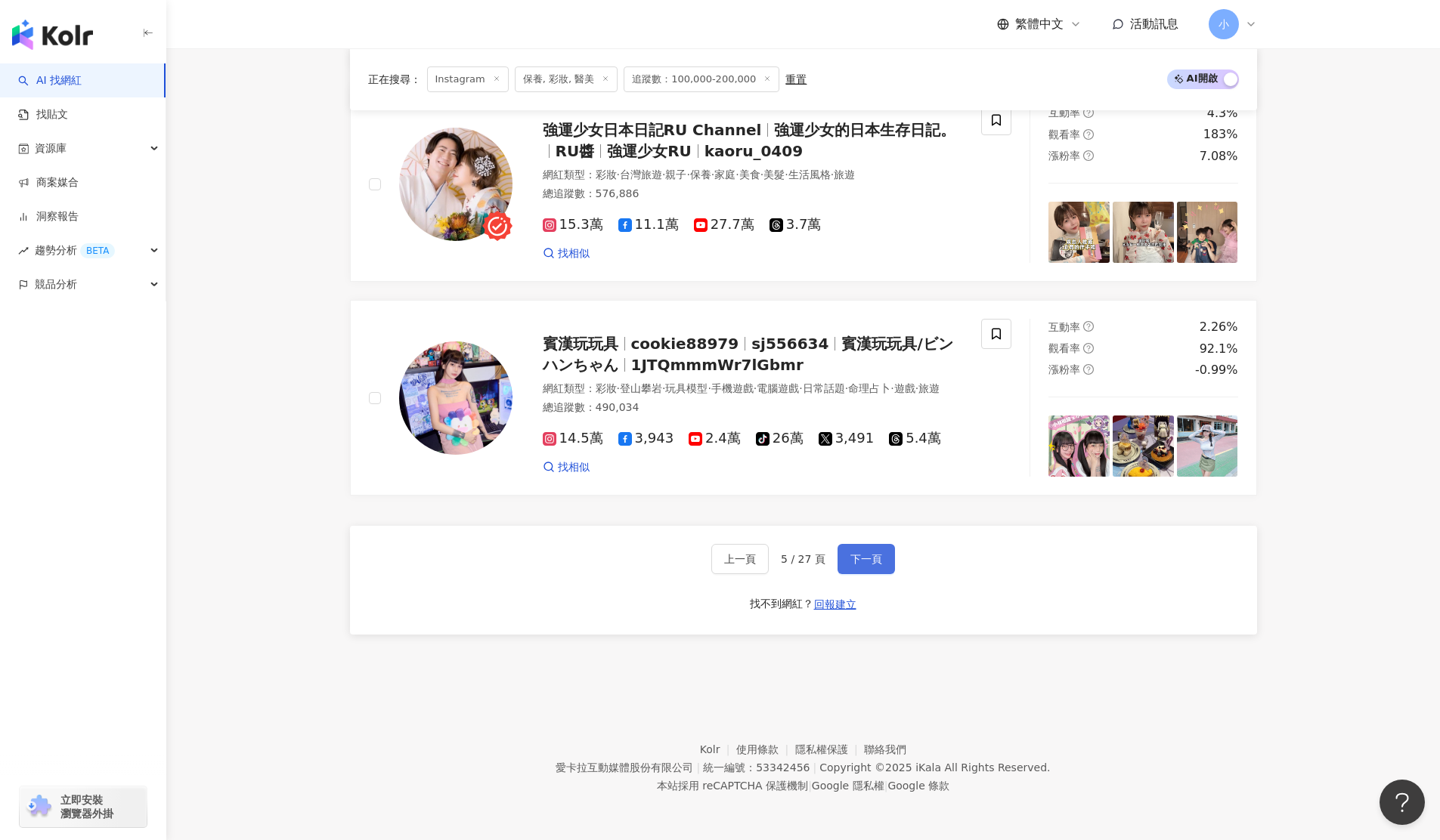
click at [848, 565] on button "下一頁" at bounding box center [865, 559] width 57 height 30
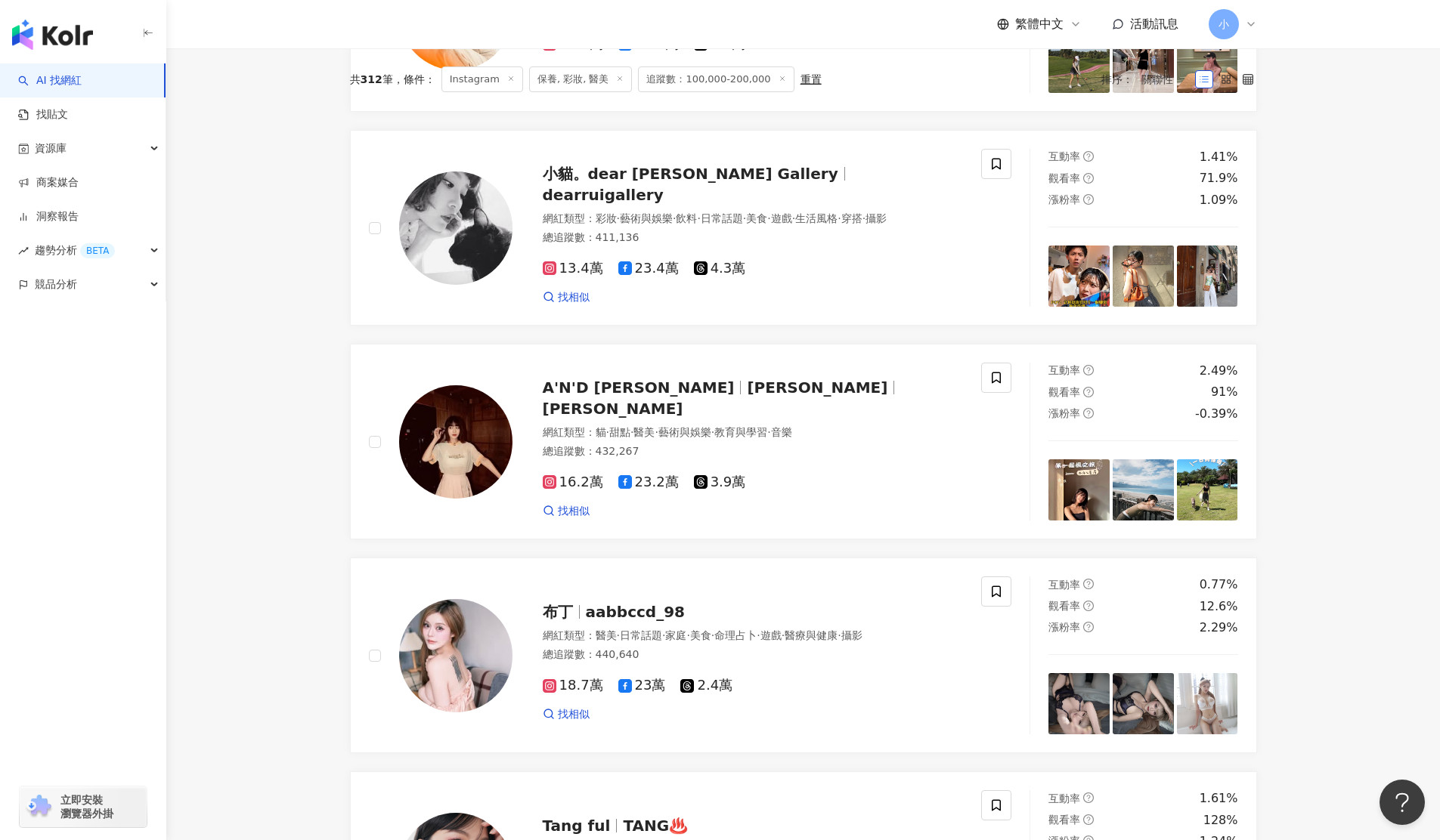
scroll to position [2677, 0]
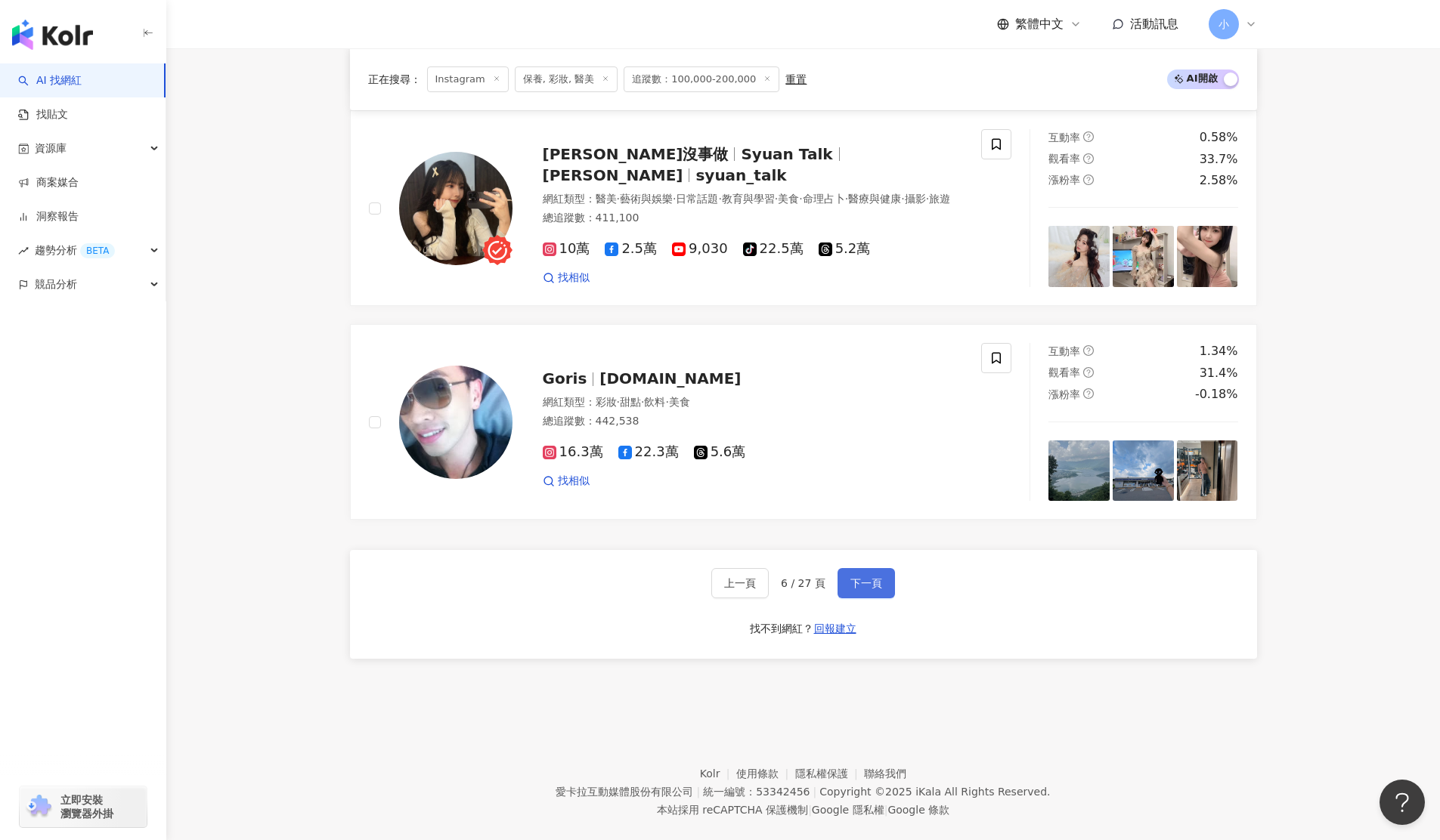
click at [861, 571] on button "下一頁" at bounding box center [865, 583] width 57 height 30
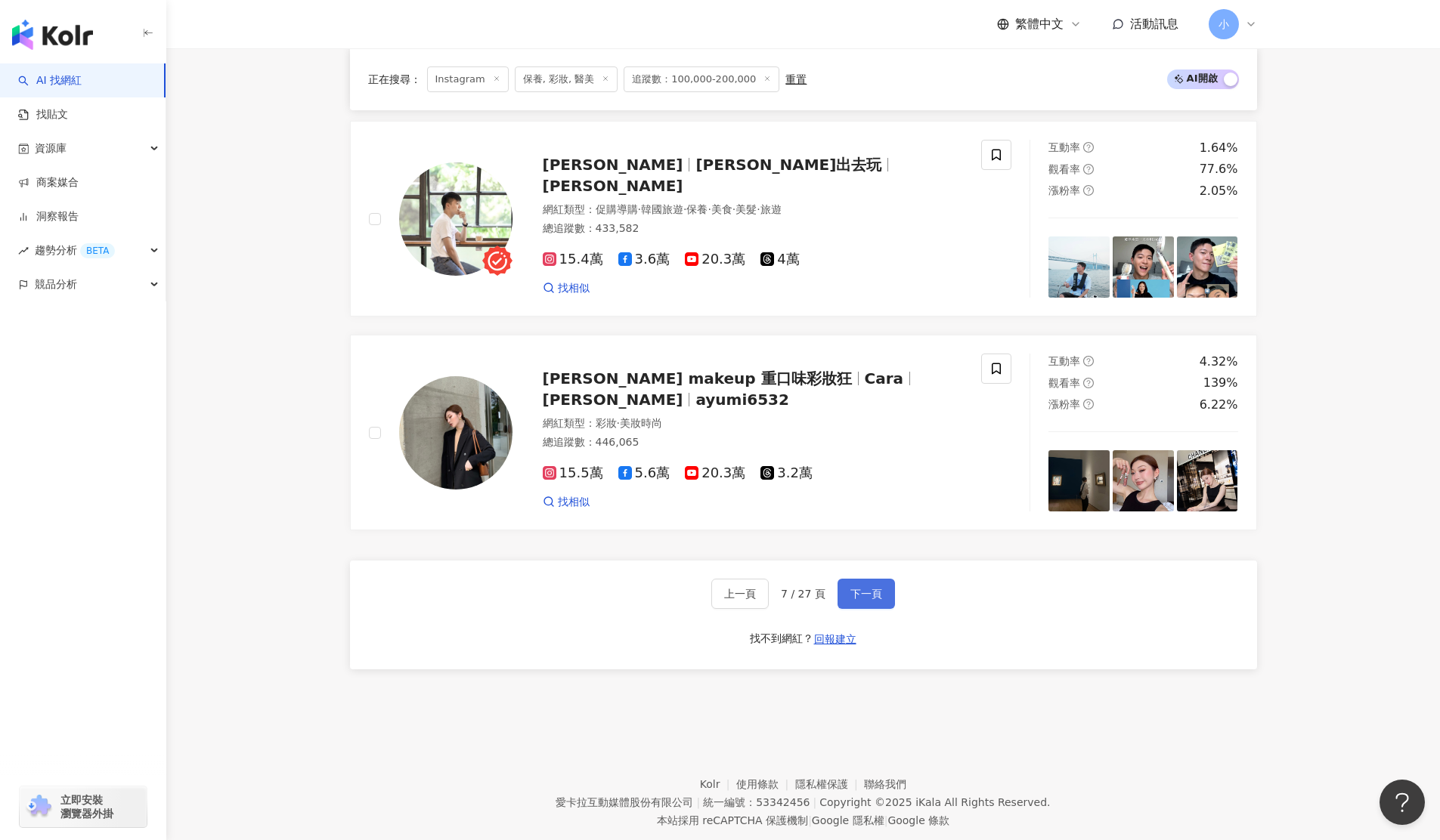
click at [874, 578] on button "下一頁" at bounding box center [865, 593] width 57 height 30
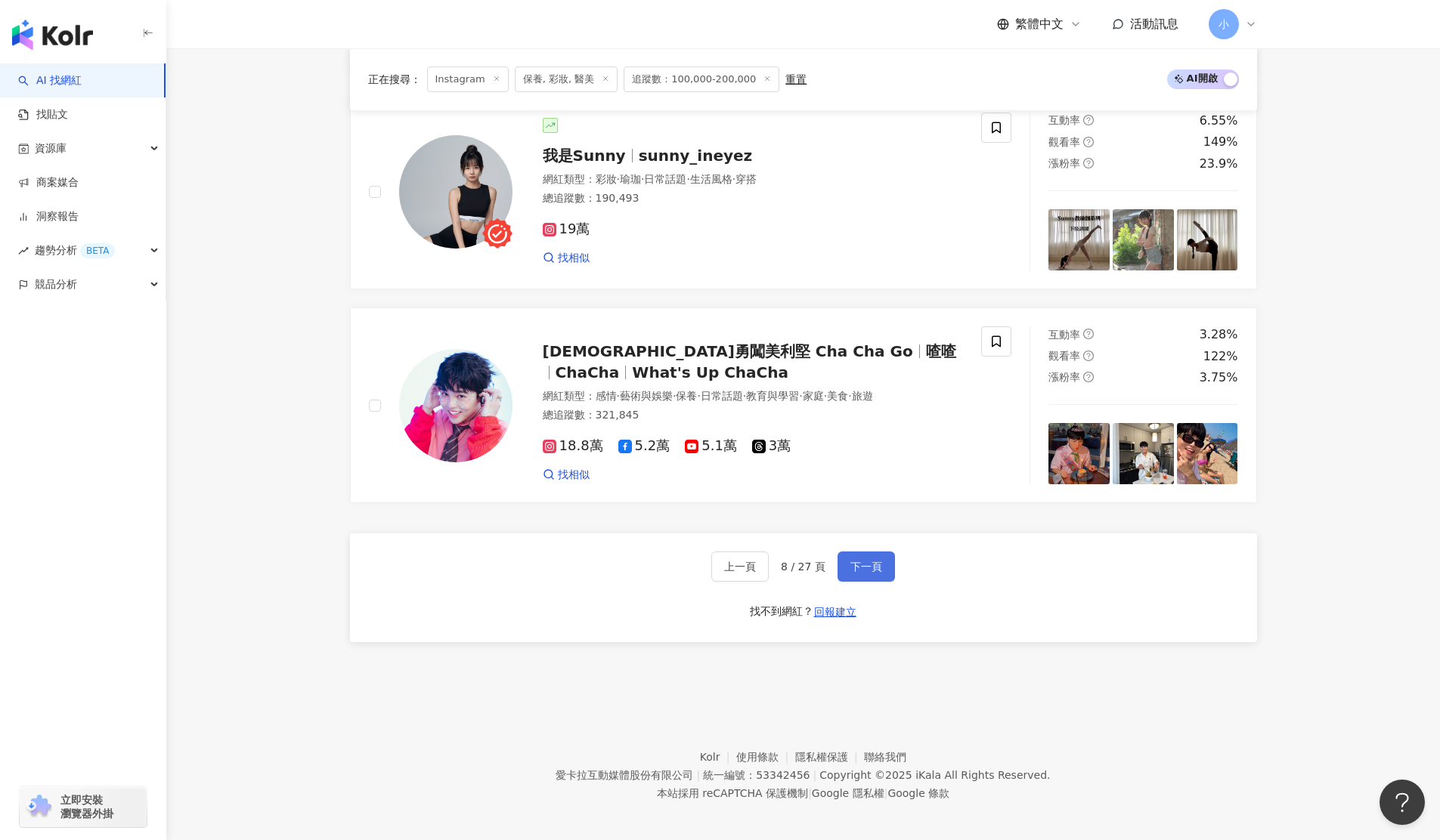
click at [852, 569] on button "下一頁" at bounding box center [865, 566] width 57 height 30
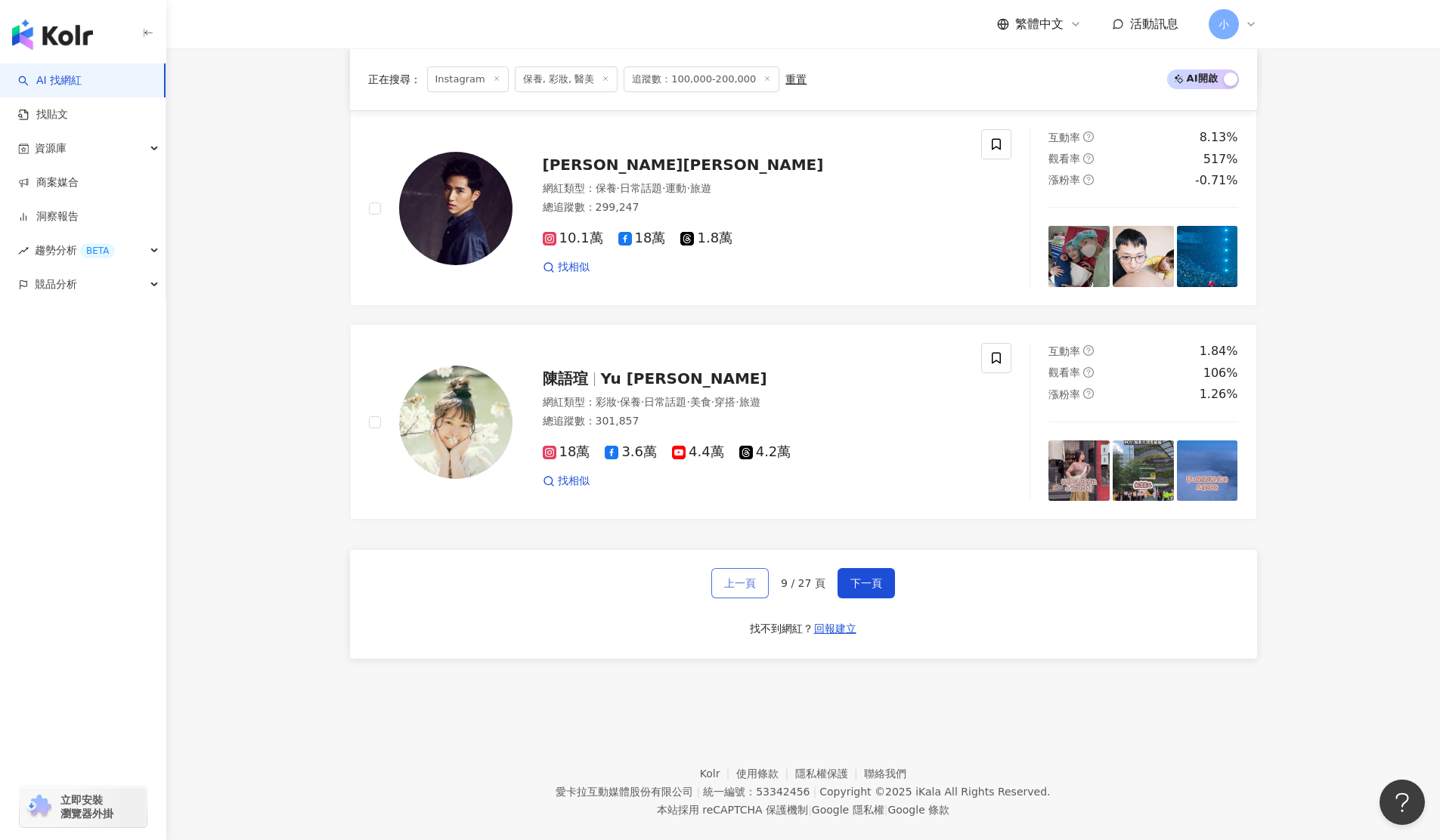
click at [721, 568] on button "上一頁" at bounding box center [739, 583] width 57 height 30
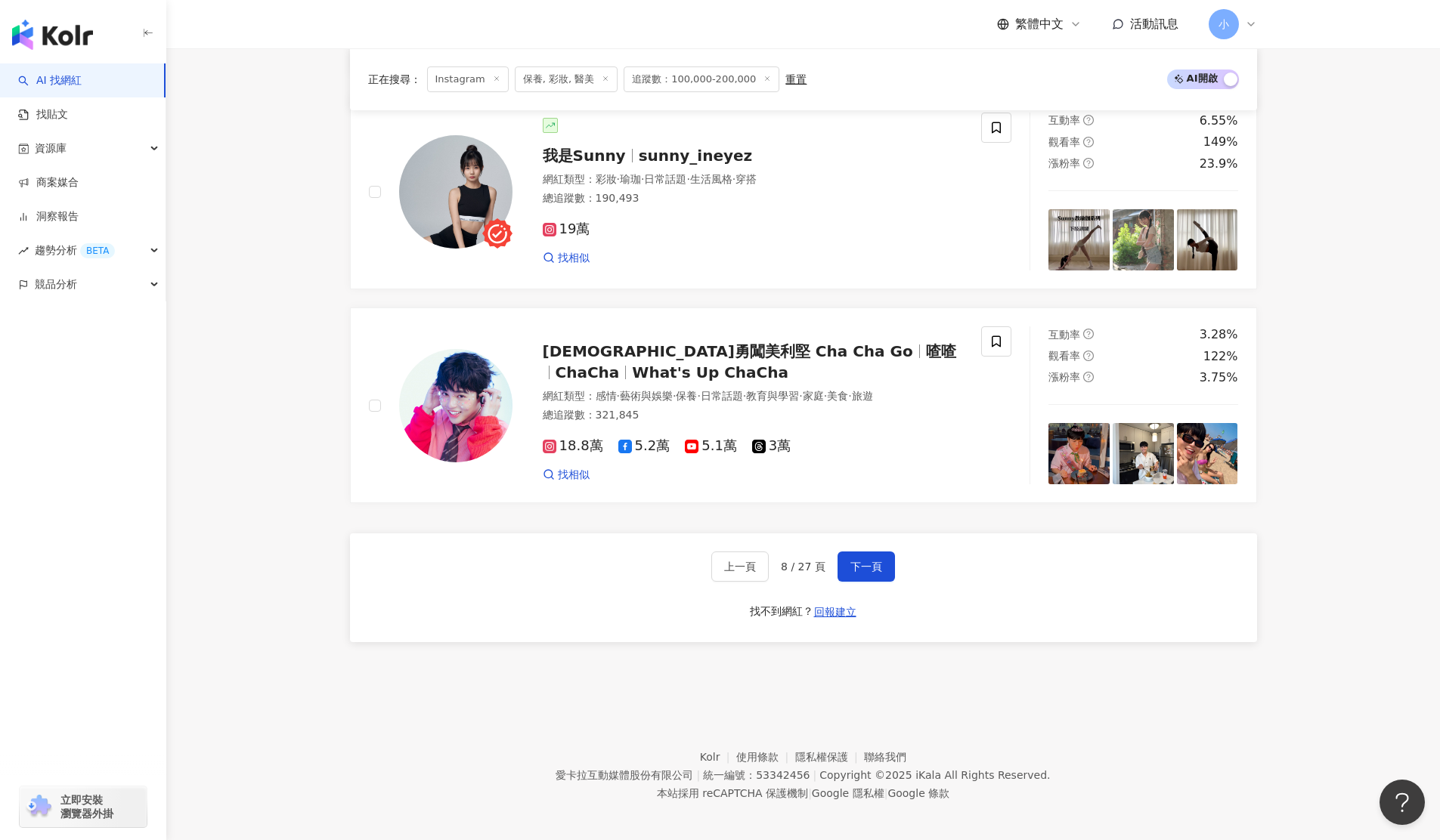
click at [870, 579] on div "上一頁 8 / 27 頁 下一頁 找不到網紅？ 回報建立" at bounding box center [803, 587] width 907 height 109
click at [872, 562] on span "下一頁" at bounding box center [866, 566] width 32 height 12
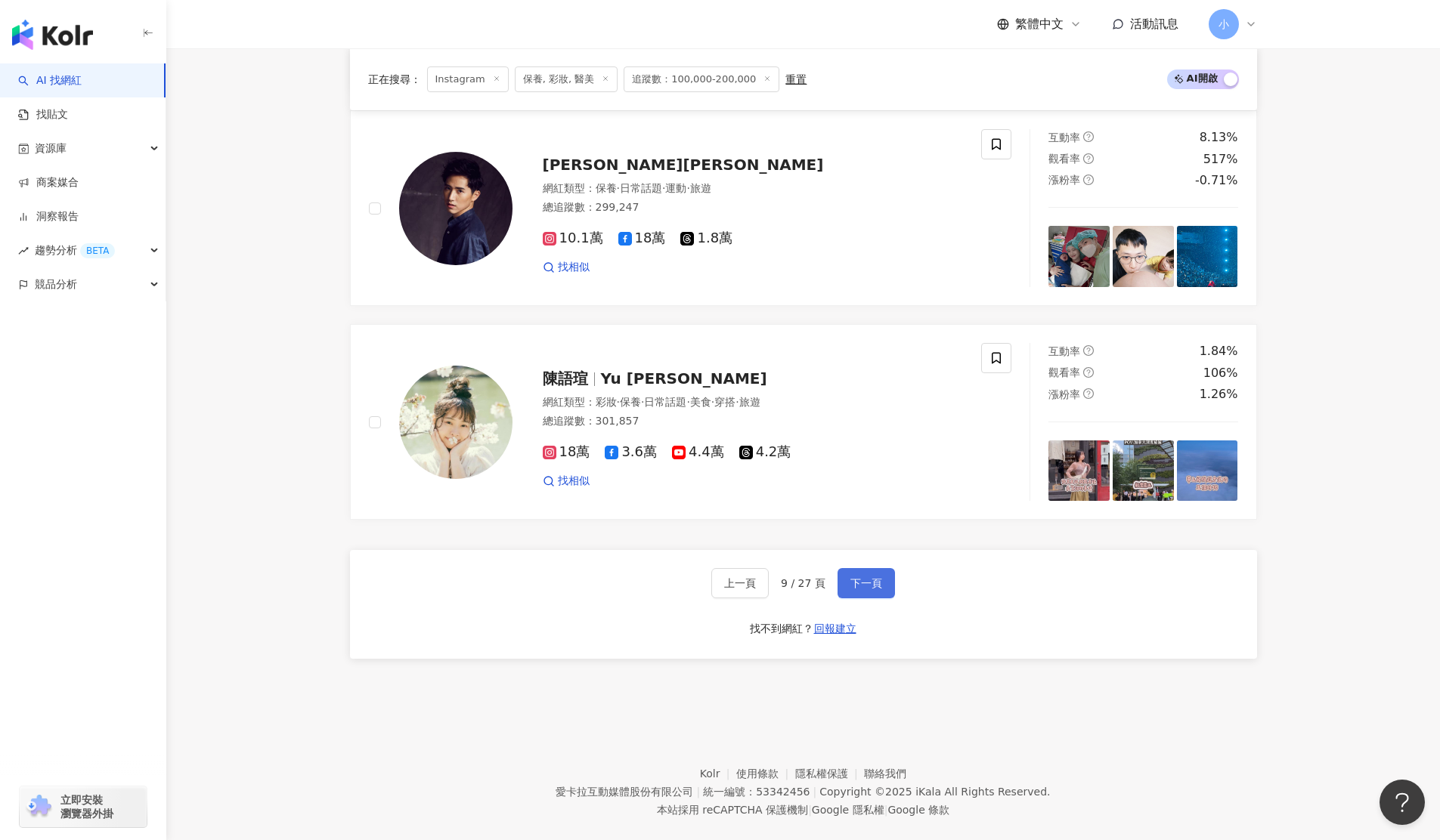
click at [871, 572] on button "下一頁" at bounding box center [865, 583] width 57 height 30
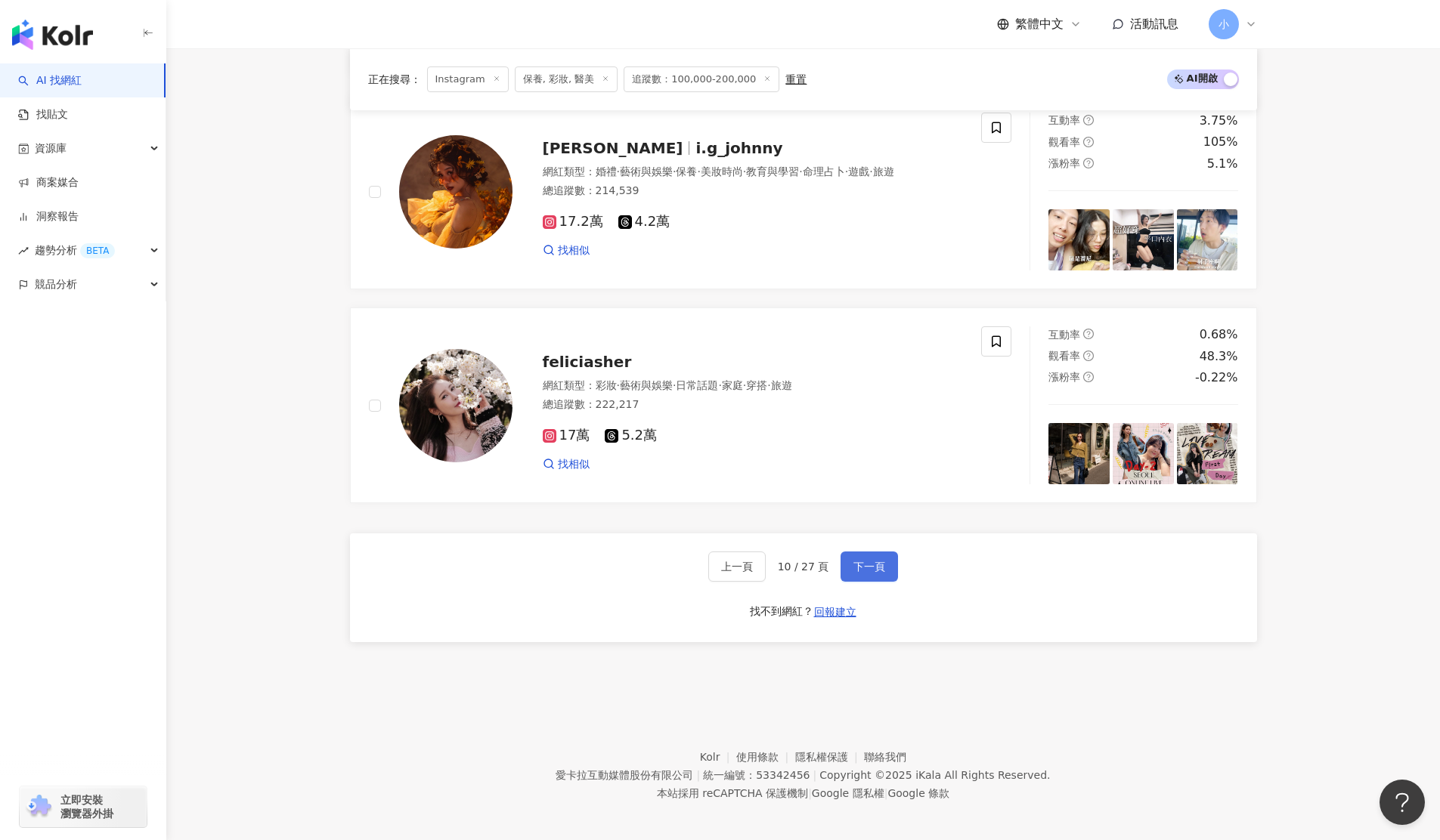
click at [883, 560] on span "下一頁" at bounding box center [869, 566] width 32 height 12
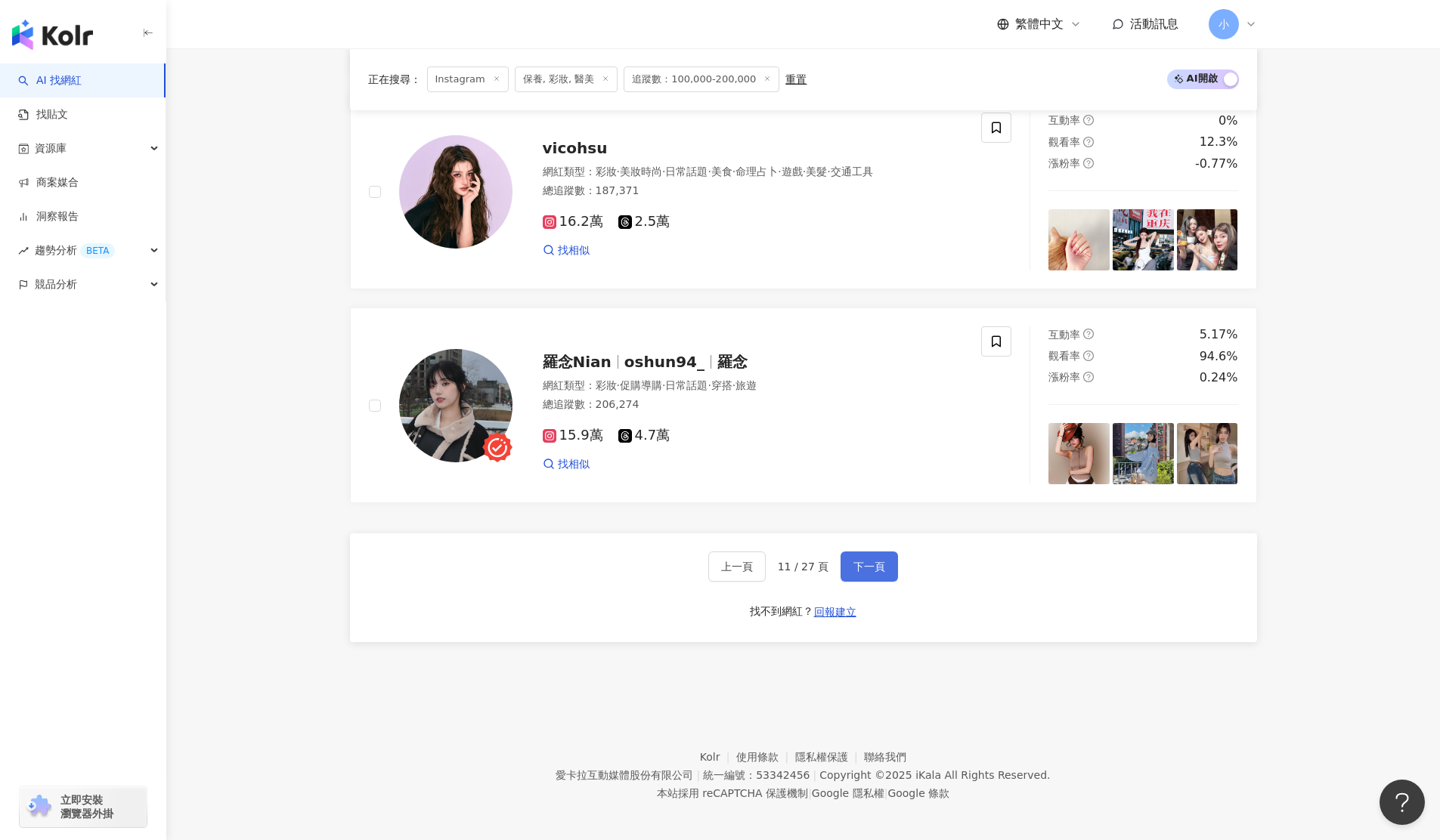
click at [846, 556] on button "下一頁" at bounding box center [868, 566] width 57 height 30
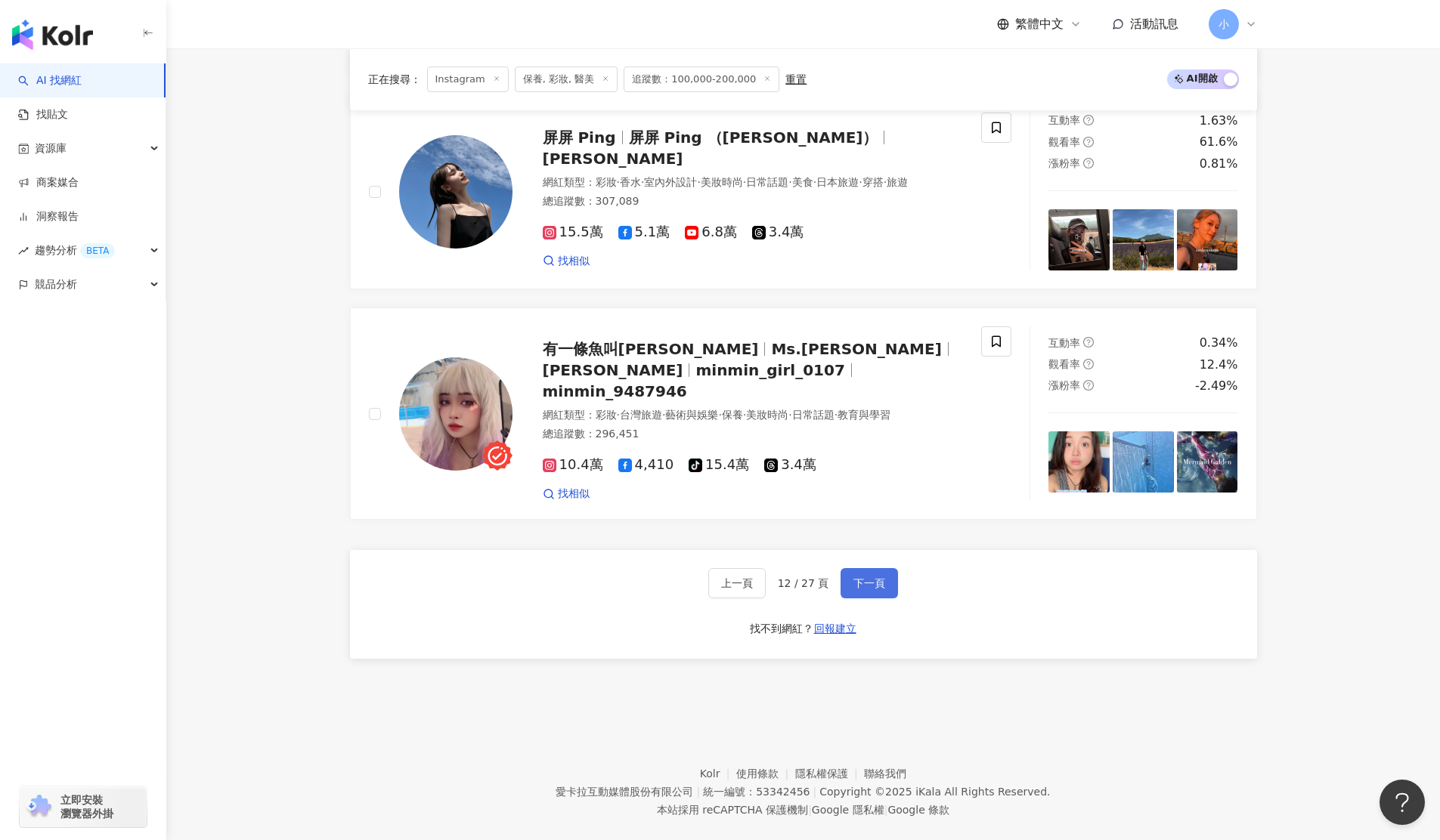
click at [864, 568] on button "下一頁" at bounding box center [868, 583] width 57 height 30
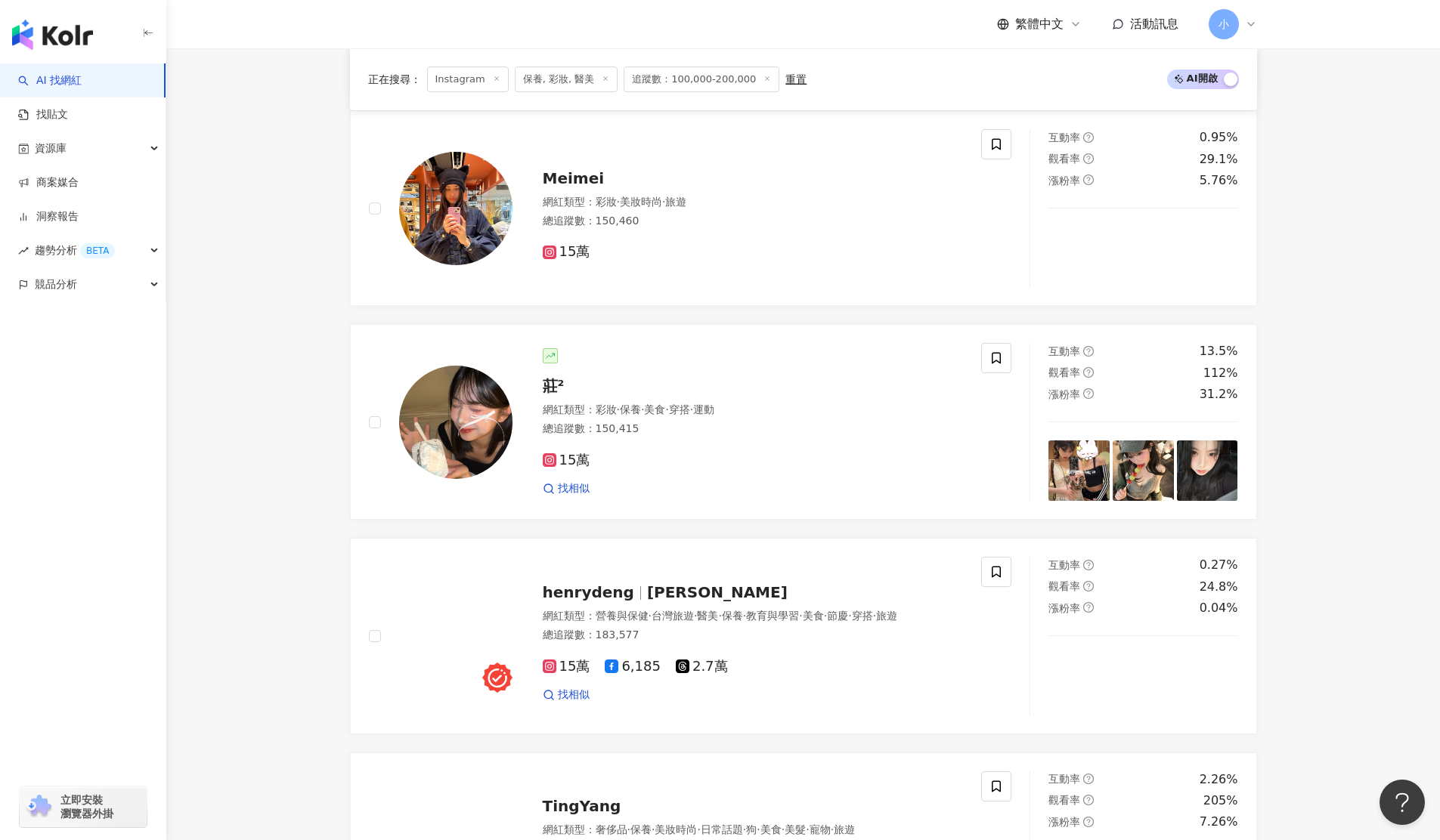
scroll to position [2653, 0]
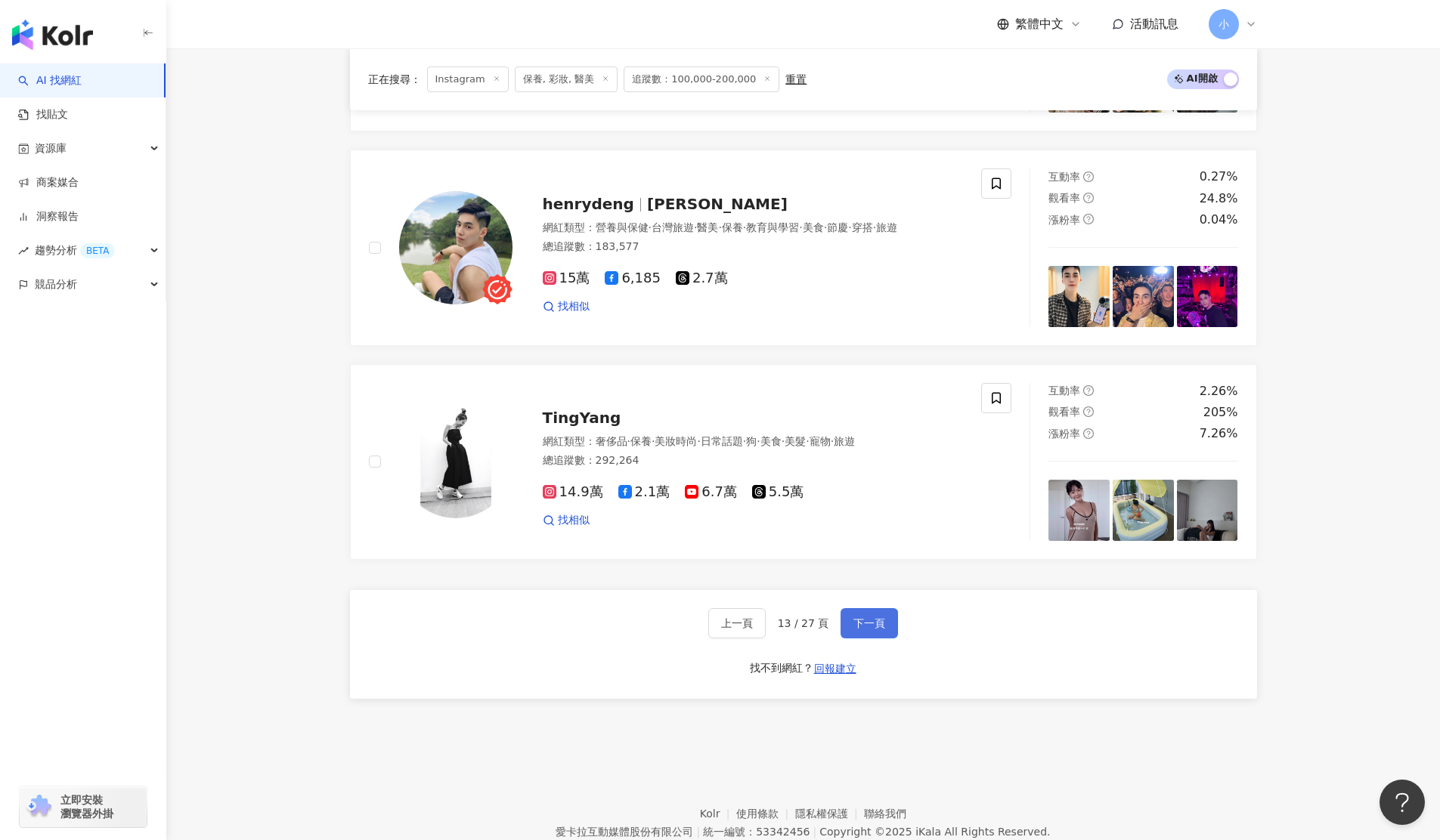
click at [861, 608] on button "下一頁" at bounding box center [868, 623] width 57 height 30
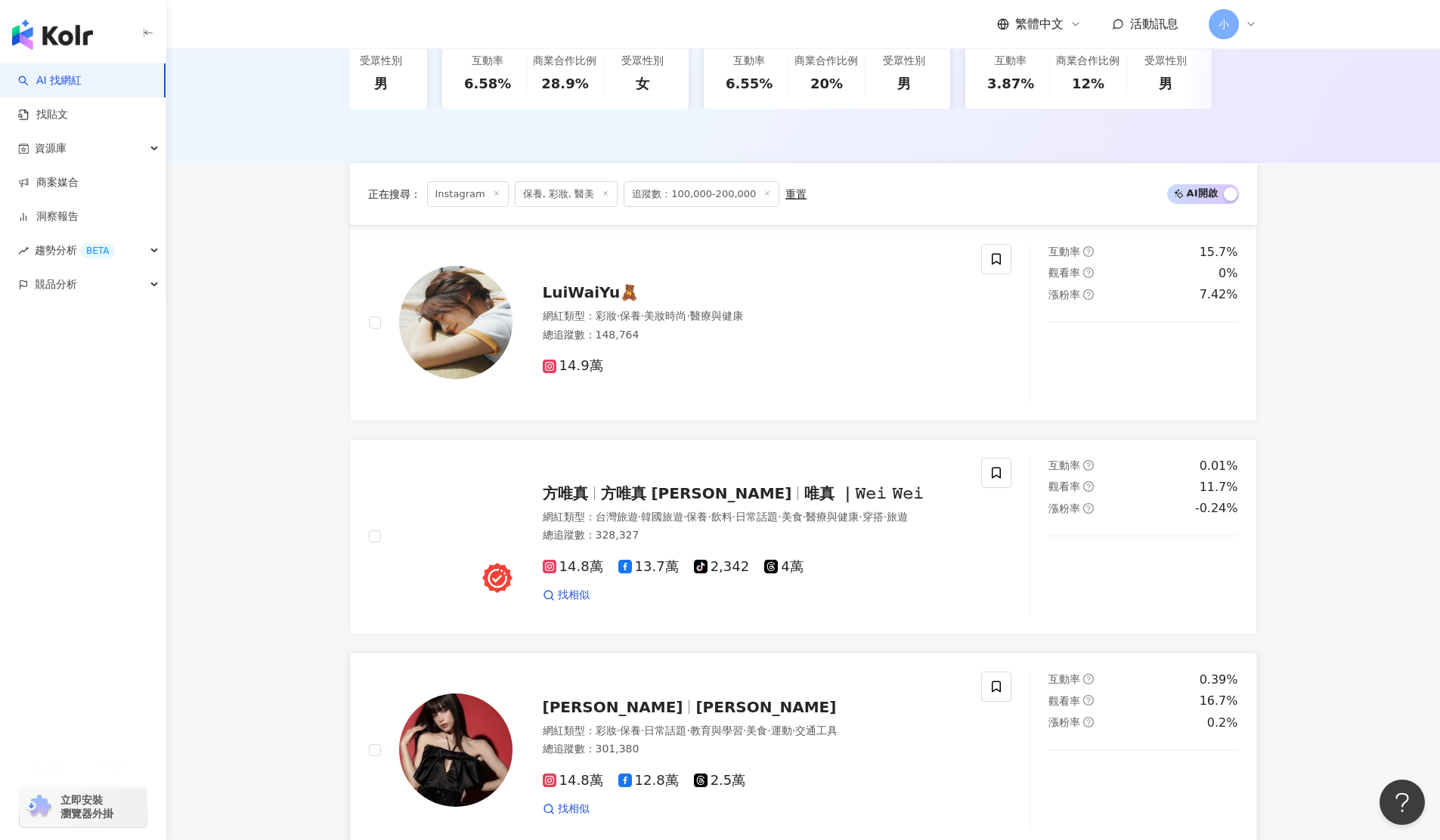
scroll to position [659, 0]
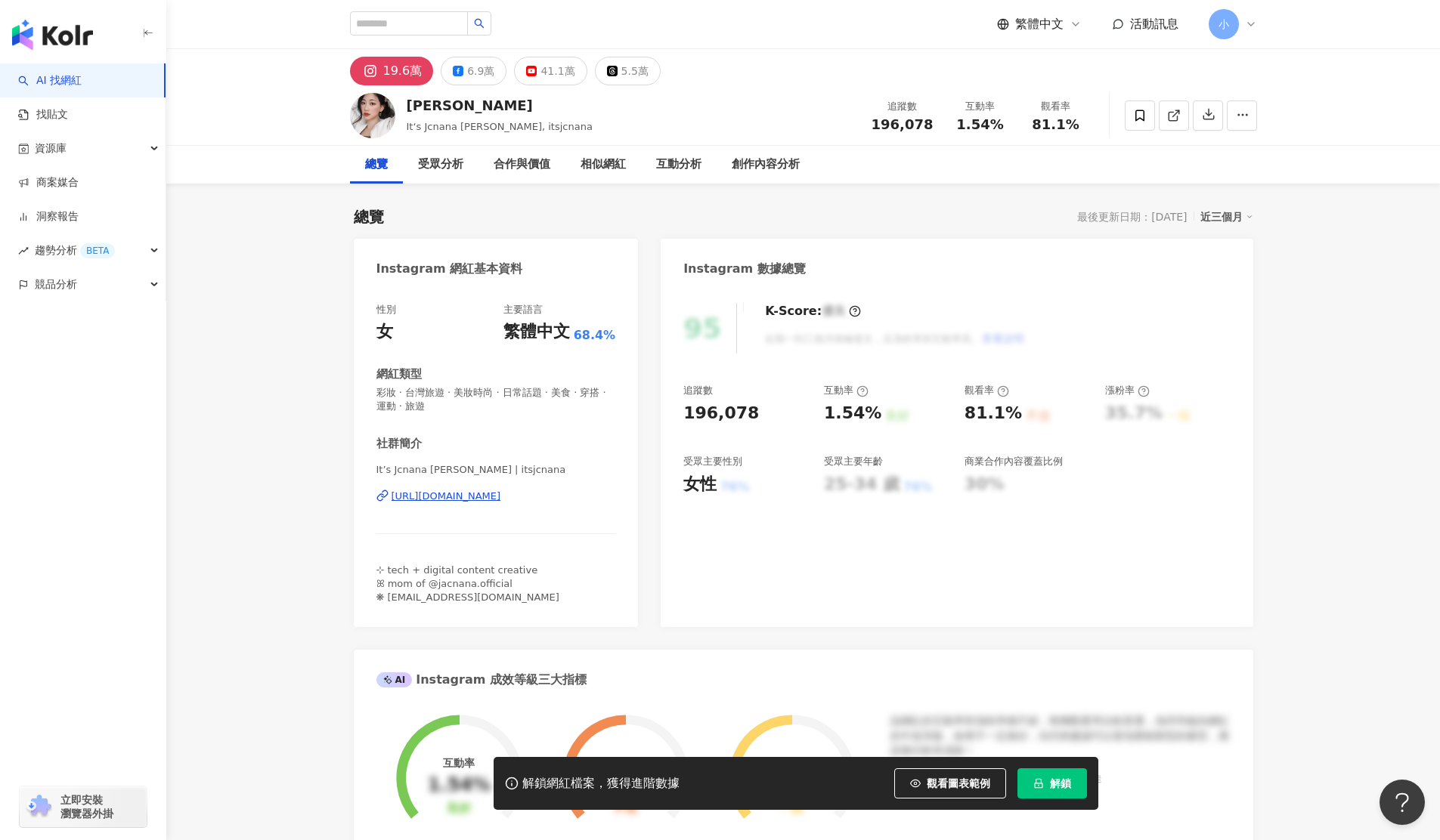
scroll to position [34, 0]
